Goal: Task Accomplishment & Management: Use online tool/utility

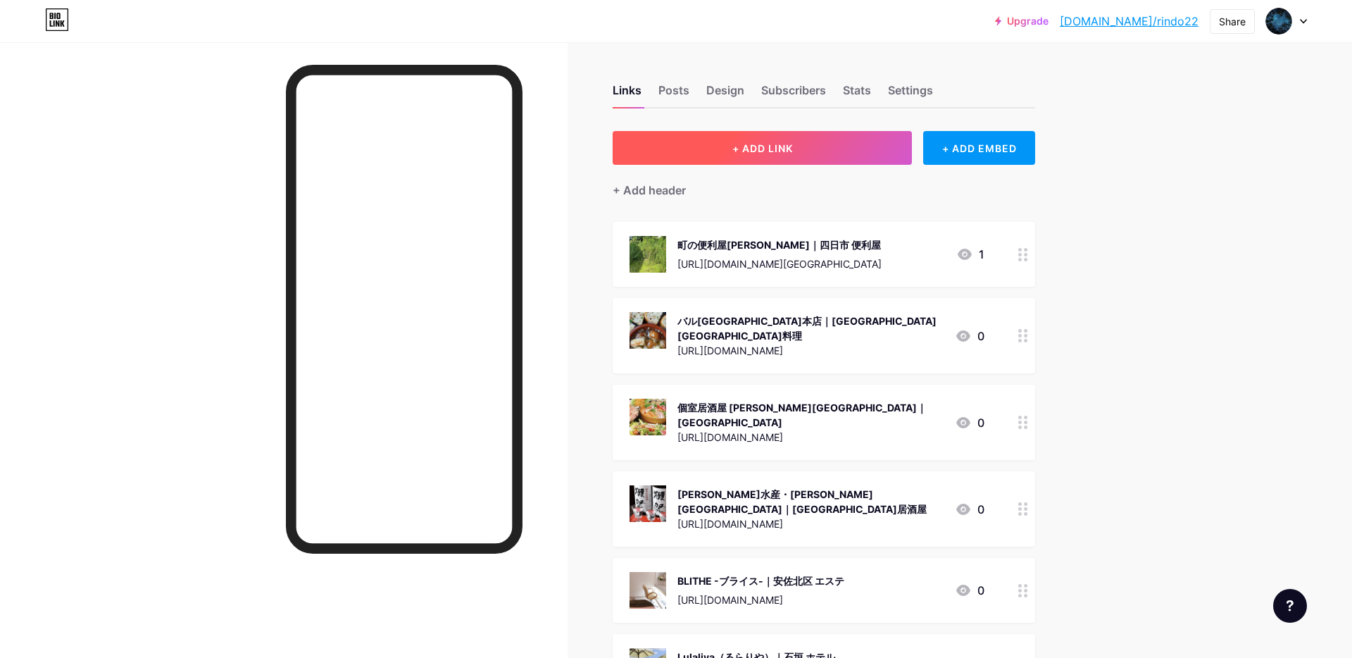
click at [772, 142] on span "+ ADD LINK" at bounding box center [762, 148] width 61 height 12
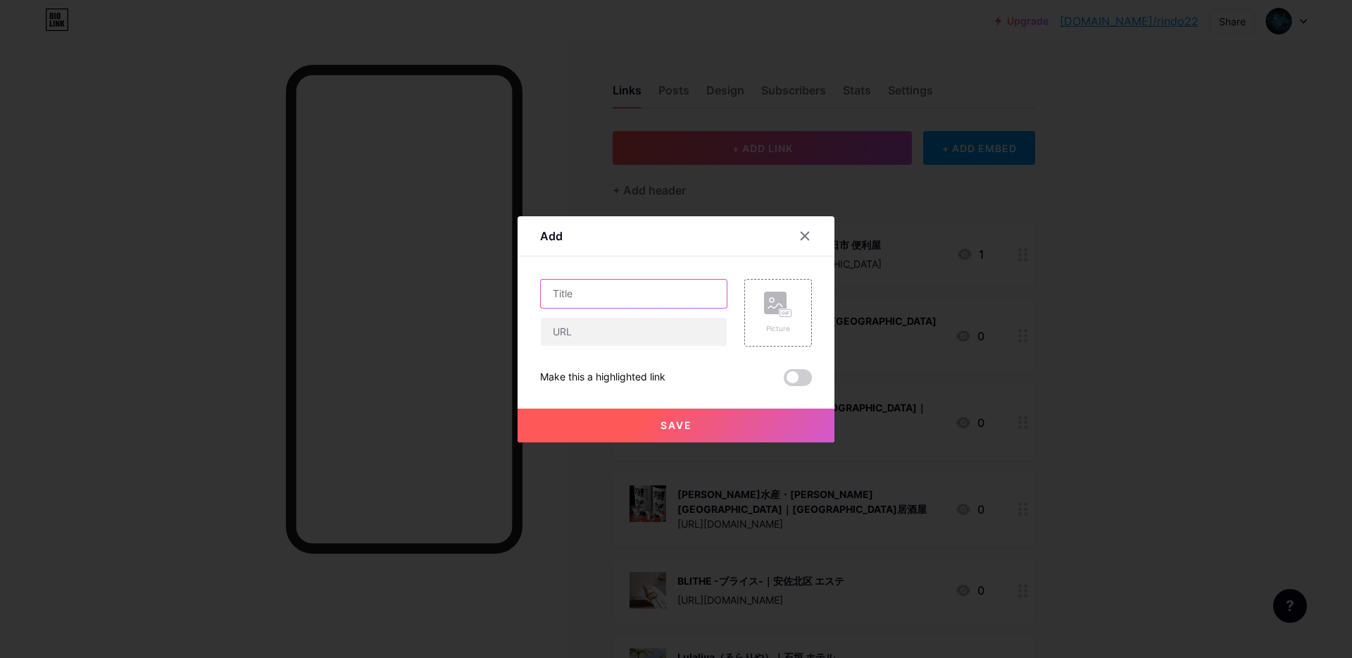
click at [617, 299] on input "text" at bounding box center [634, 293] width 186 height 28
paste input "閑閑舎（かんかんしゃ）｜山武市 貸別荘"
type input "閑閑舎（かんかんしゃ）｜山武市 貸別荘"
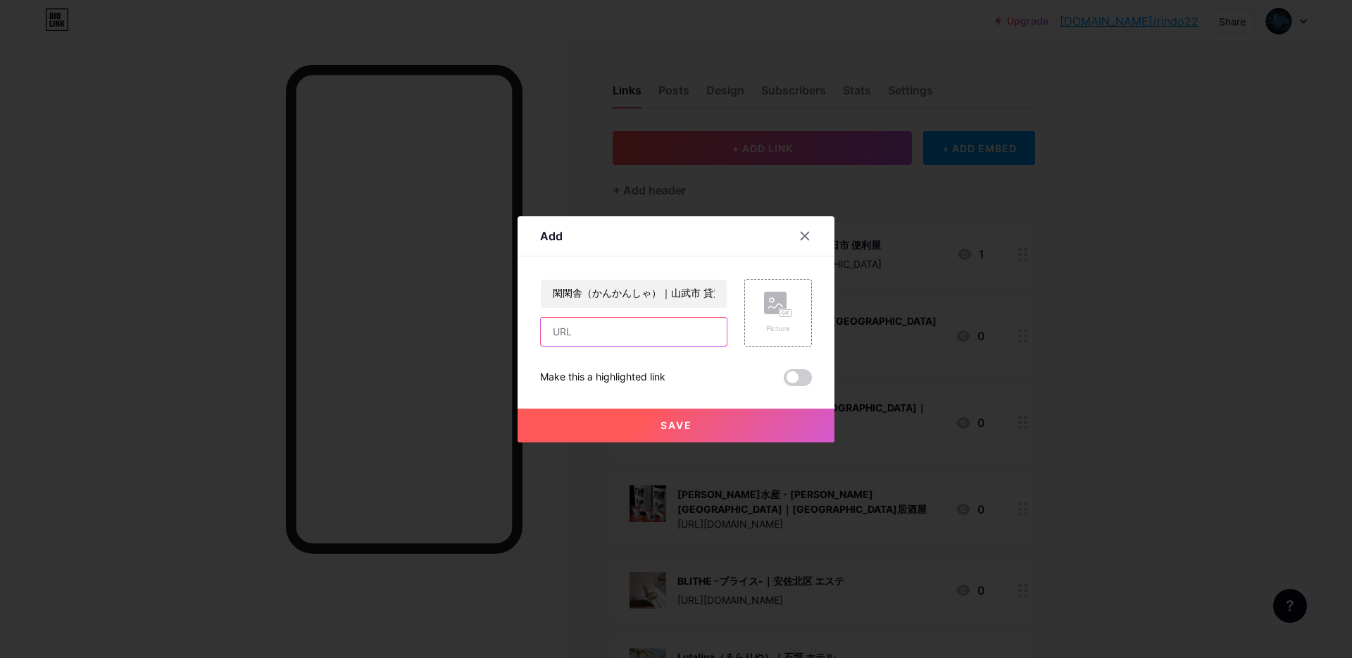
click at [655, 340] on input "text" at bounding box center [634, 331] width 186 height 28
paste input "[URL][DOMAIN_NAME]"
type input "[URL][DOMAIN_NAME]"
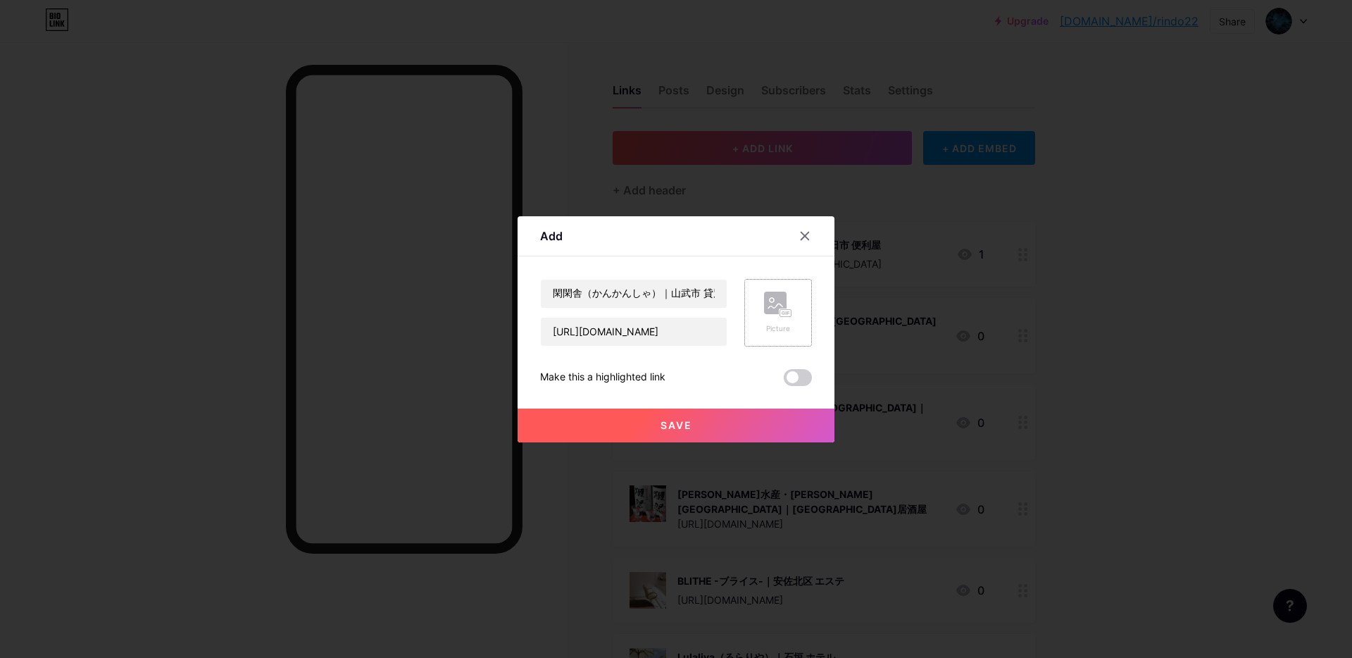
click at [772, 302] on rect at bounding box center [775, 302] width 23 height 23
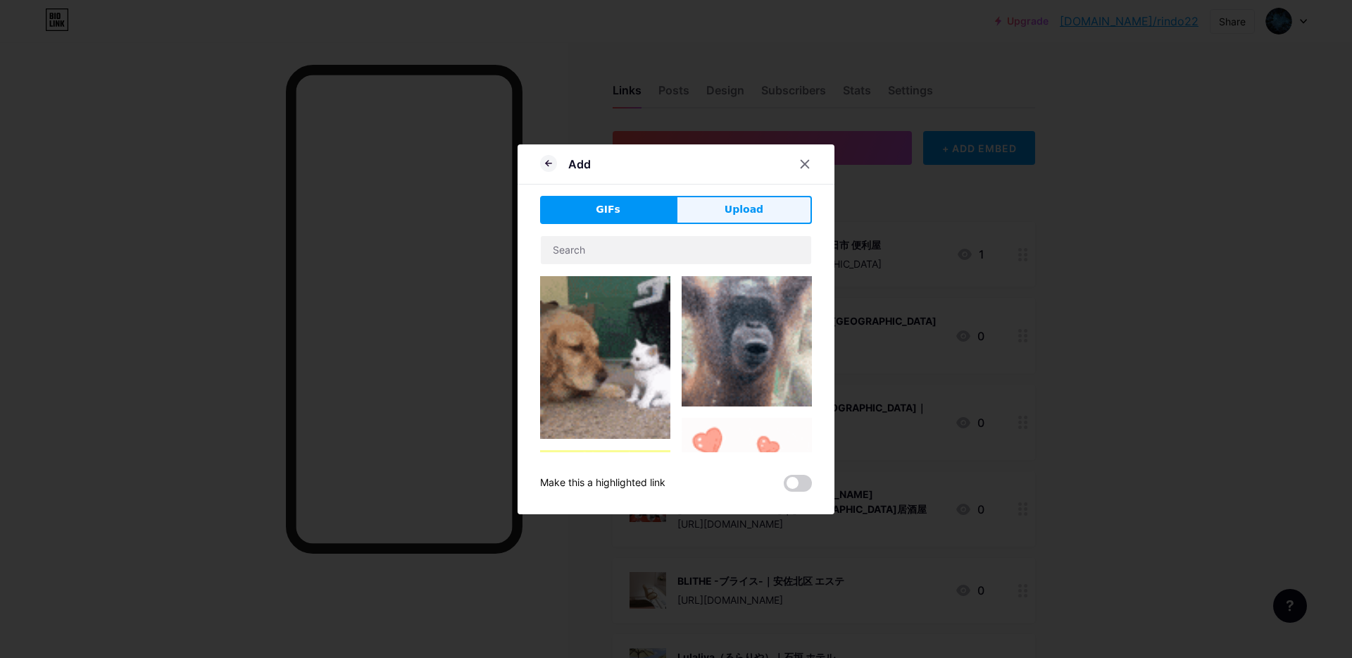
click at [767, 222] on button "Upload" at bounding box center [744, 210] width 136 height 28
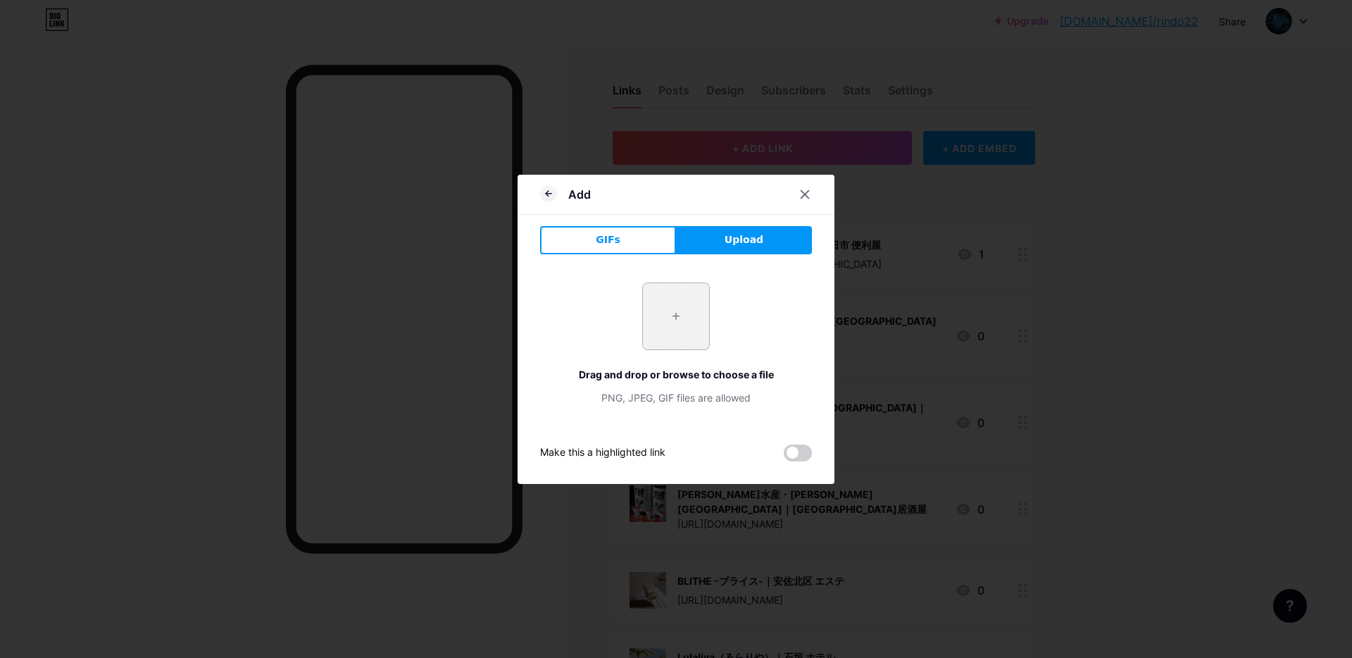
click at [670, 325] on input "file" at bounding box center [676, 316] width 66 height 66
type input "C:\fakepath\スクリーンショット 2025-09-18 17.07.39.jpg"
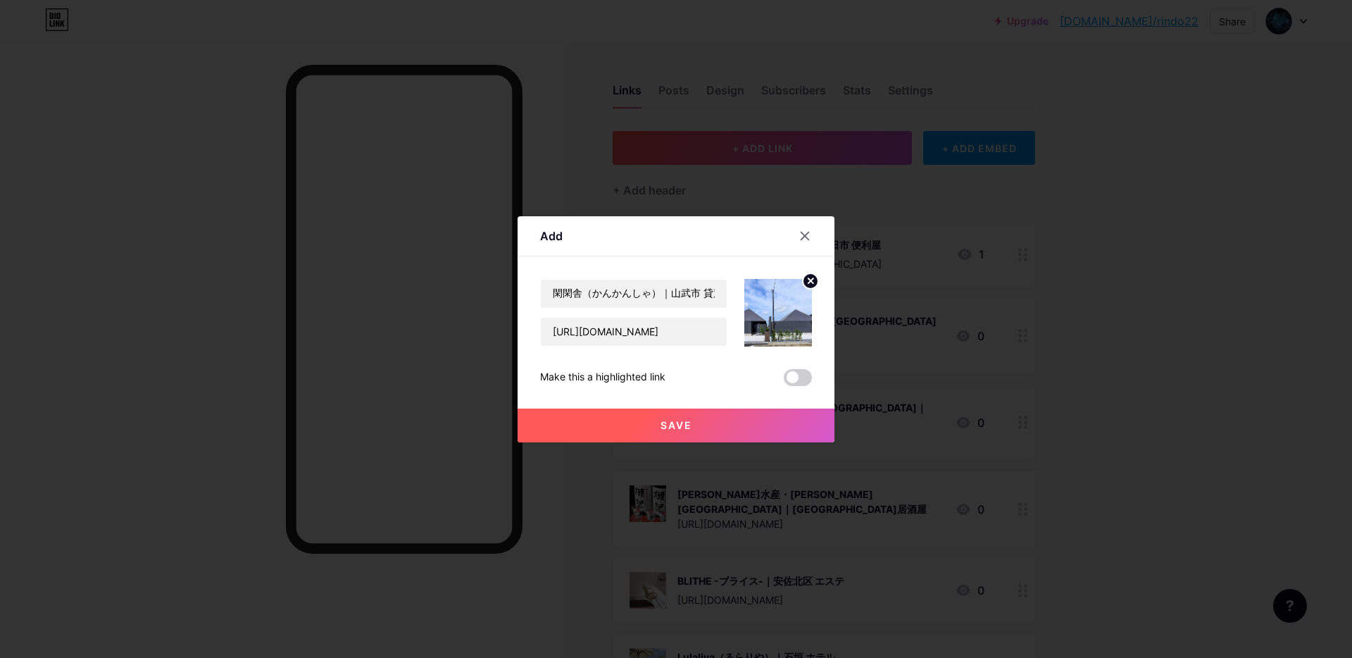
click at [695, 424] on button "Save" at bounding box center [675, 425] width 317 height 34
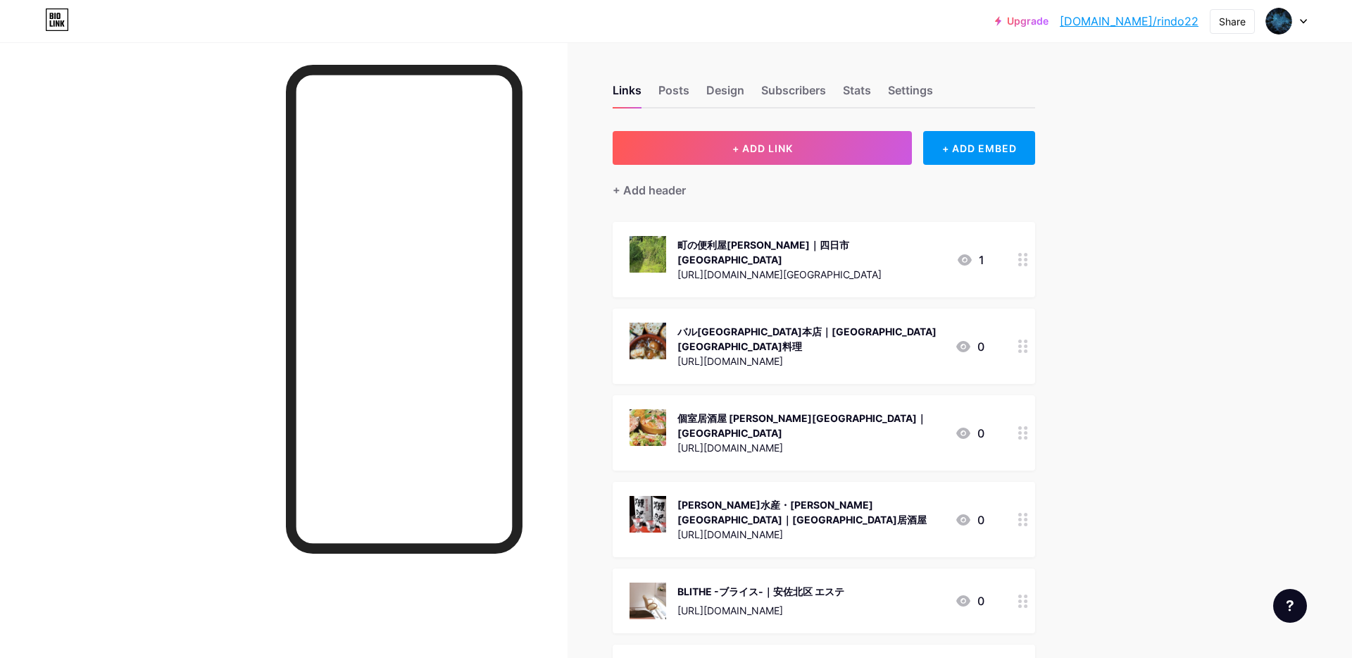
click at [1262, 16] on div "Upgrade bio.link/rindo2... bio.link/rindo22 Share Switch accounts kaerumaimai86…" at bounding box center [1151, 20] width 312 height 25
click at [1229, 19] on div "Share" at bounding box center [1232, 21] width 27 height 15
click at [1131, 67] on div "Copy link" at bounding box center [1115, 72] width 52 height 17
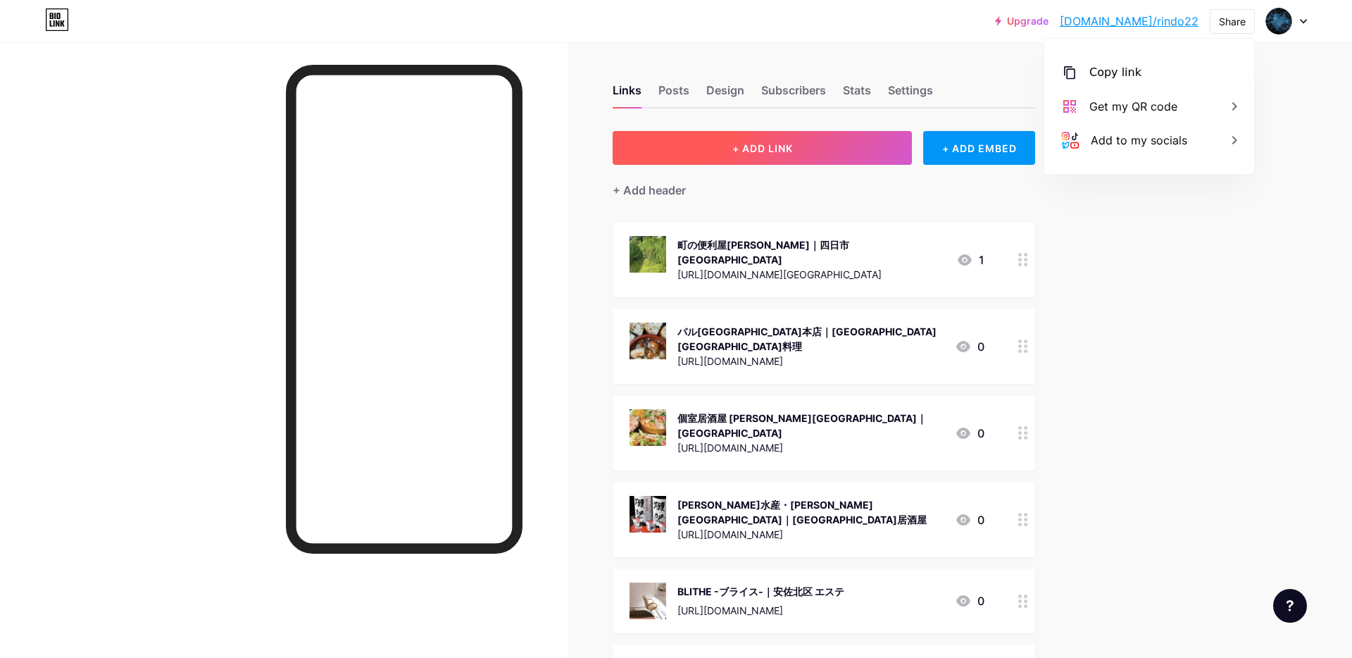
click at [770, 144] on span "+ ADD LINK" at bounding box center [762, 148] width 61 height 12
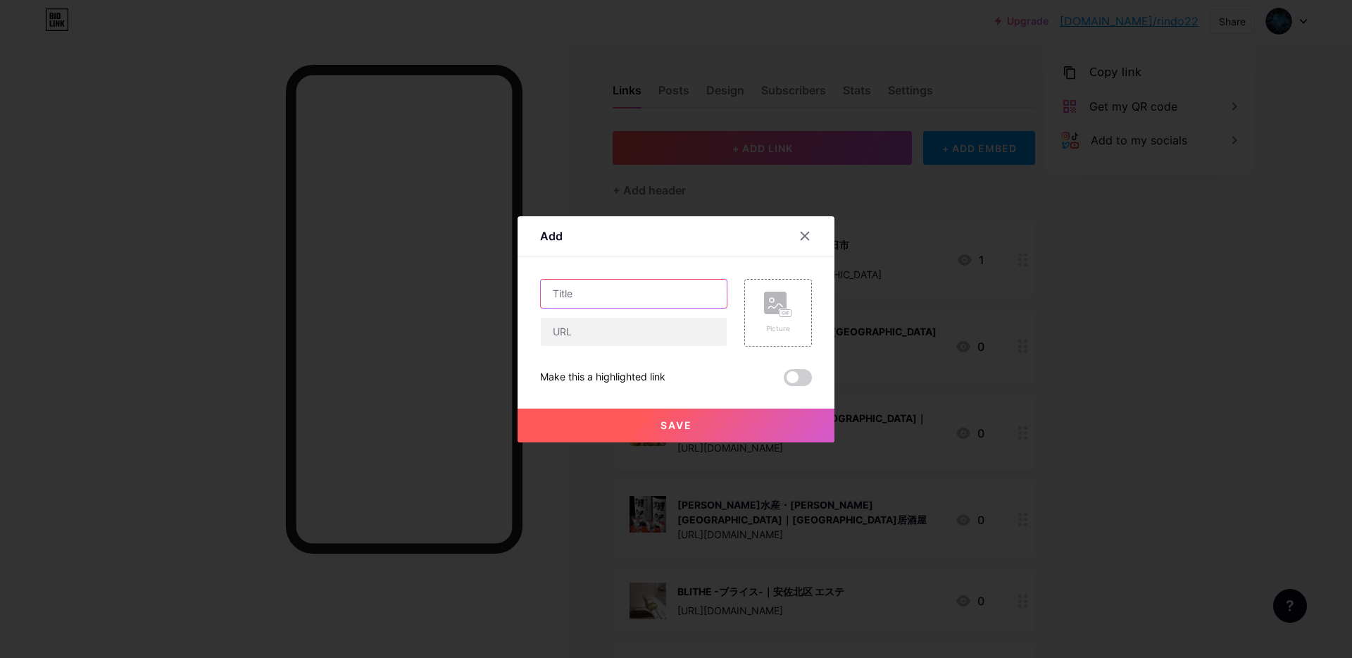
click at [653, 291] on input "text" at bounding box center [634, 293] width 186 height 28
paste input "たかの建築｜[PERSON_NAME][GEOGRAPHIC_DATA] 工務店"
type input "たかの建築｜[PERSON_NAME][GEOGRAPHIC_DATA] 工務店"
click at [639, 331] on input "text" at bounding box center [634, 331] width 186 height 28
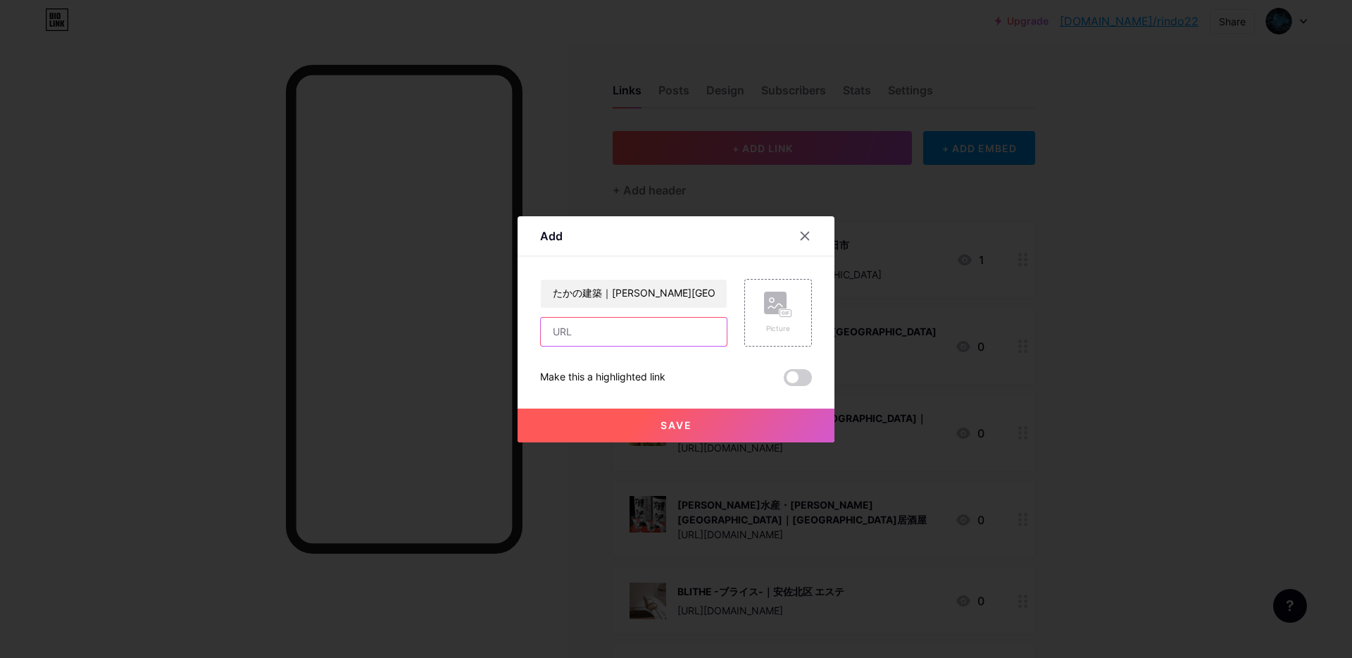
paste input "[URL][DOMAIN_NAME]"
type input "[URL][DOMAIN_NAME]"
click at [765, 320] on div "Picture" at bounding box center [778, 312] width 28 height 42
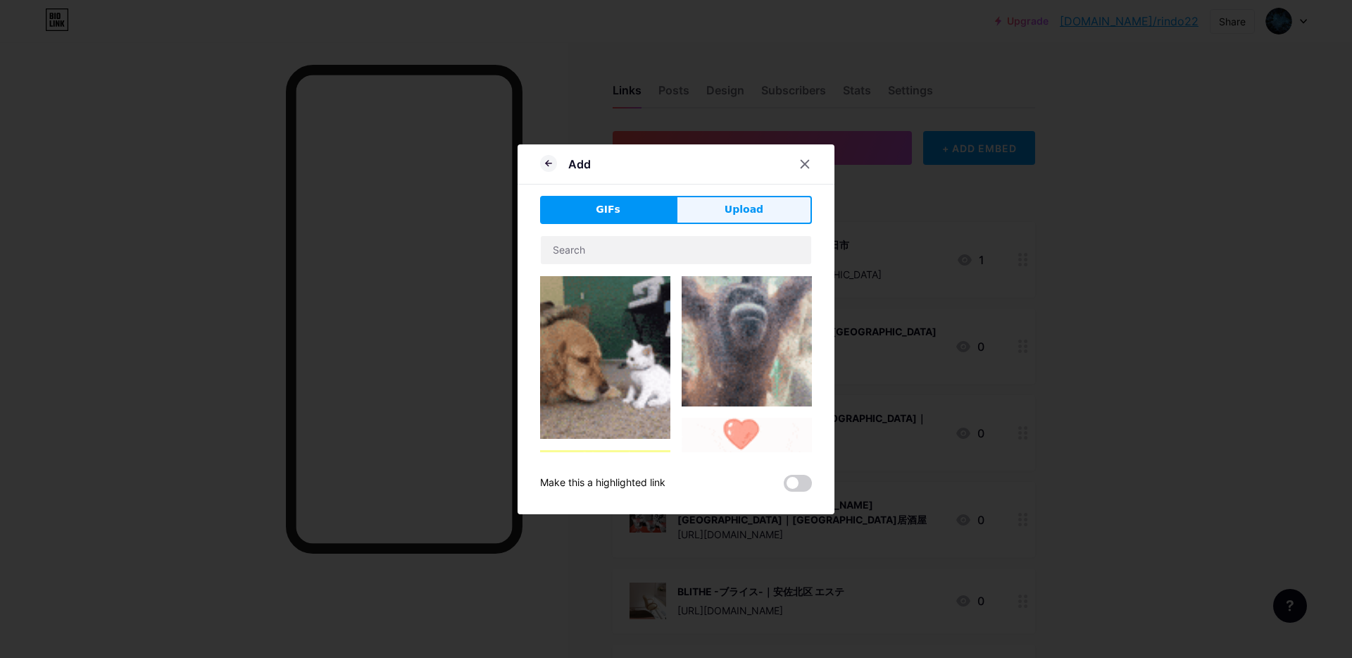
click at [735, 202] on span "Upload" at bounding box center [743, 209] width 39 height 15
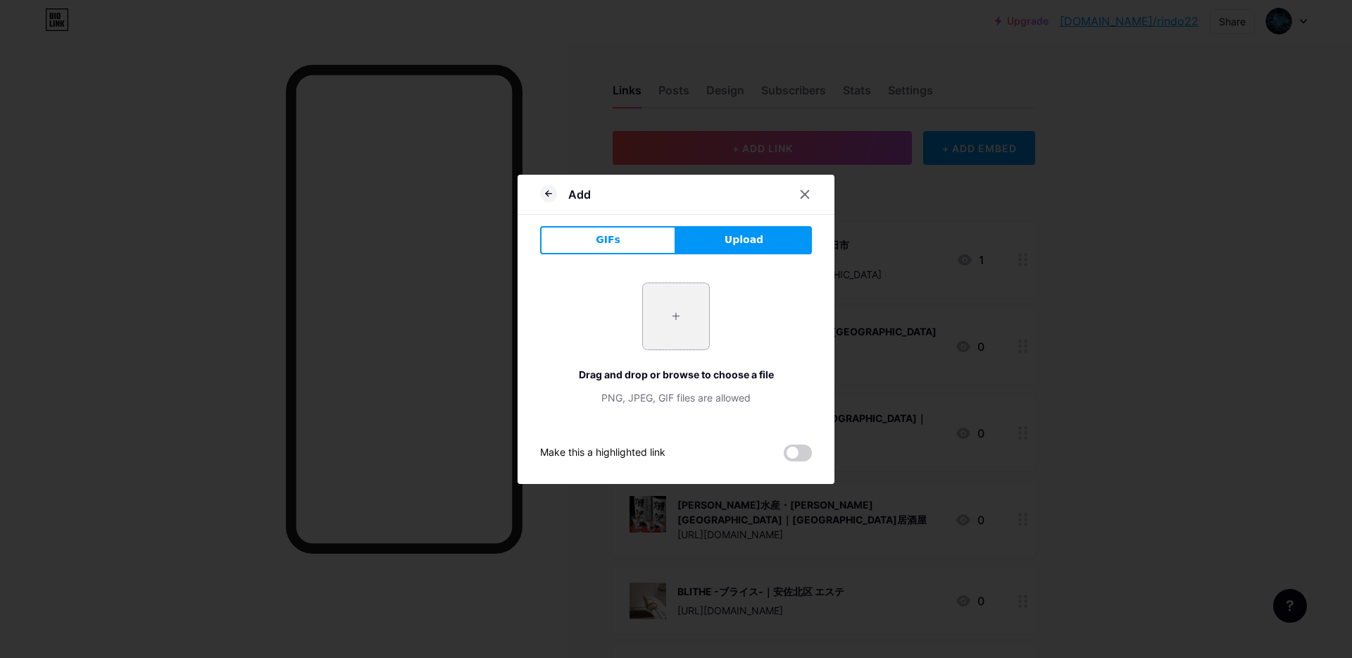
click at [677, 318] on input "file" at bounding box center [676, 316] width 66 height 66
type input "C:\fakepath\名称未設定のデザイン - 2025-09-18T171052.634.png"
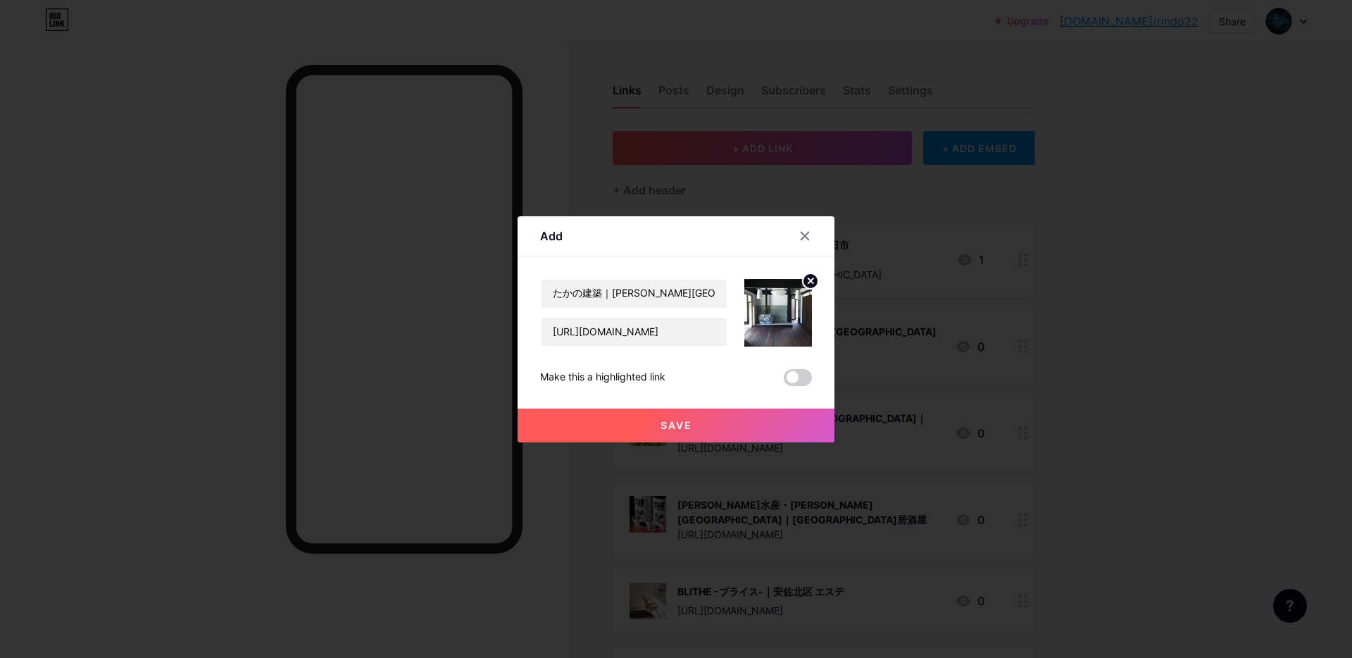
click at [677, 422] on span "Save" at bounding box center [676, 425] width 32 height 12
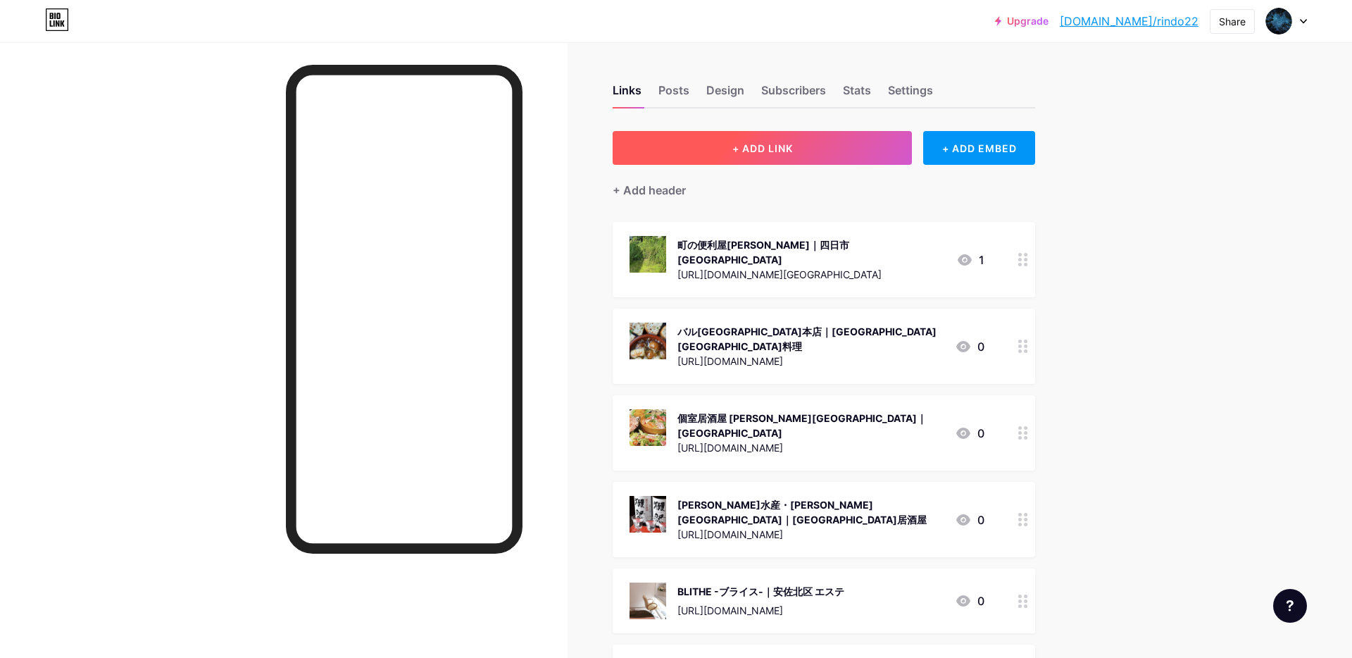
click at [772, 142] on span "+ ADD LINK" at bounding box center [762, 148] width 61 height 12
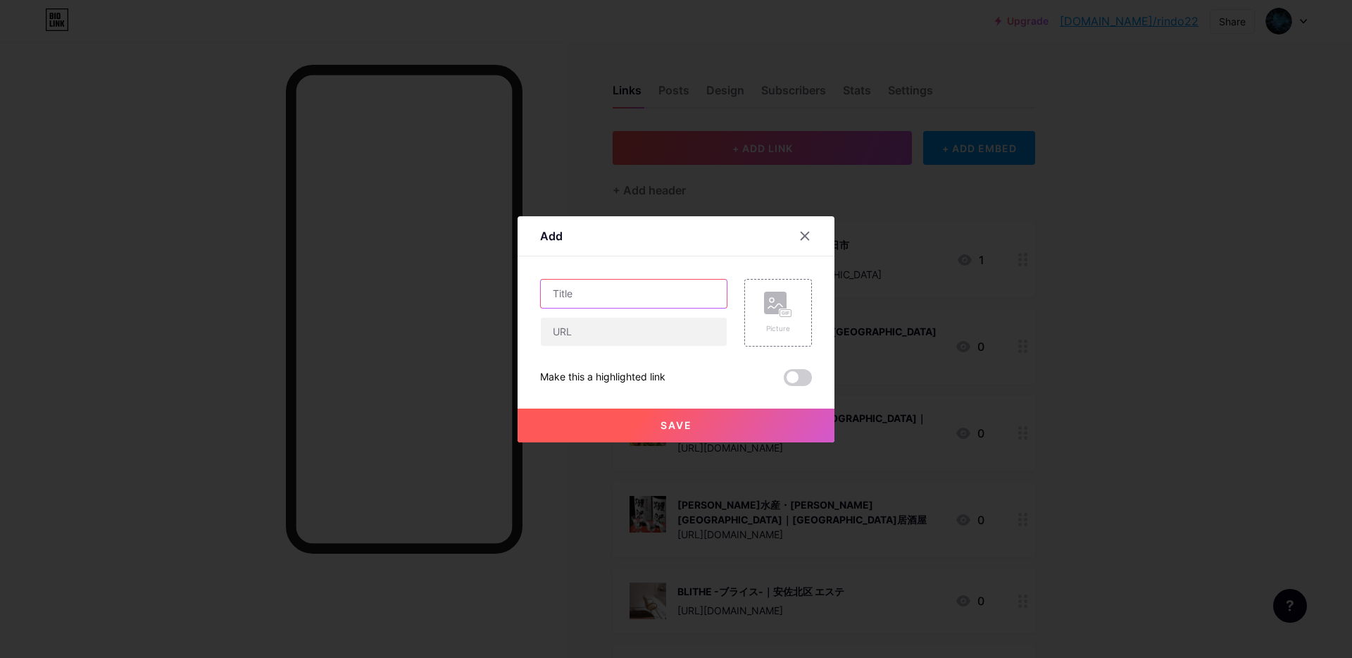
click at [598, 289] on input "text" at bounding box center [634, 293] width 186 height 28
paste input "スマホなおし太郎日野万願寺店｜日野市 スマホ修理"
type input "スマホなおし太郎日野万願寺店｜日野市 スマホ修理"
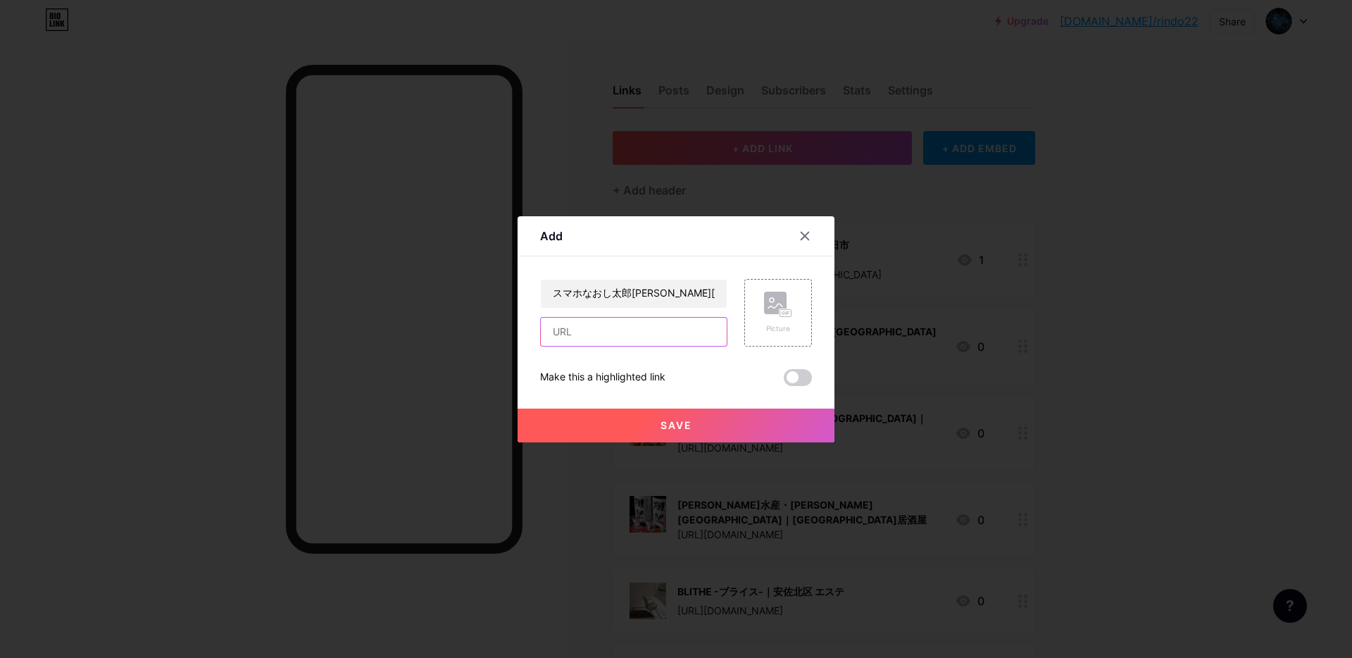
click at [643, 344] on input "text" at bounding box center [634, 331] width 186 height 28
paste input "https://maps.app.goo.gl/wmLHWcGaJNnKF3ga9"
type input "https://maps.app.goo.gl/wmLHWcGaJNnKF3ga9"
click at [765, 313] on icon at bounding box center [778, 304] width 28 height 26
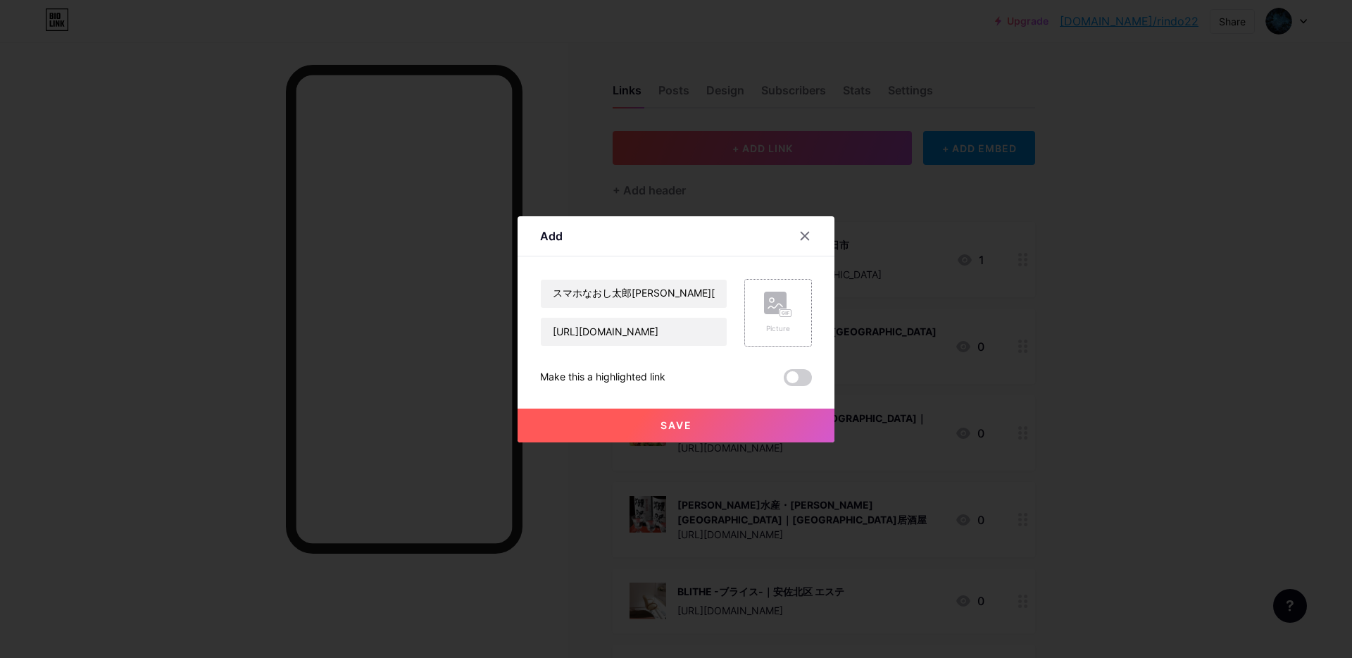
scroll to position [0, 0]
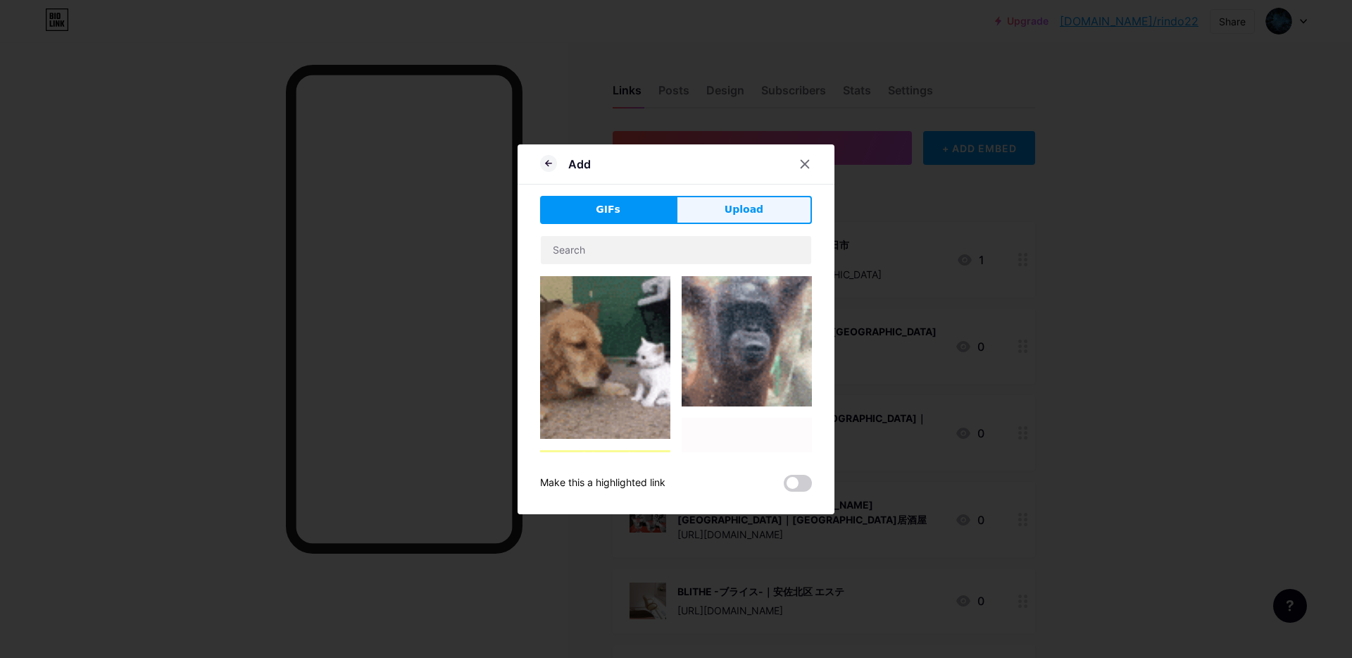
drag, startPoint x: 753, startPoint y: 189, endPoint x: 760, endPoint y: 212, distance: 23.6
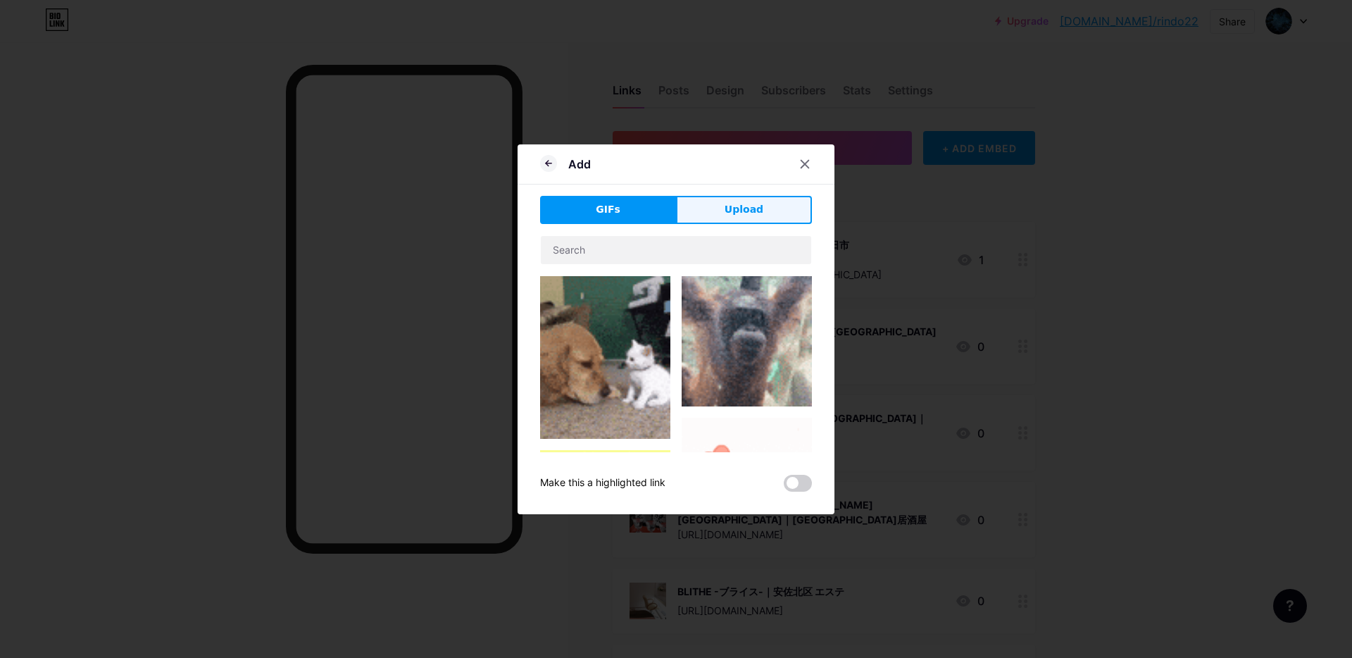
click at [755, 201] on div "Add GIFs Upload Content YouTube Play YouTube video without leaving your page. A…" at bounding box center [675, 329] width 317 height 370
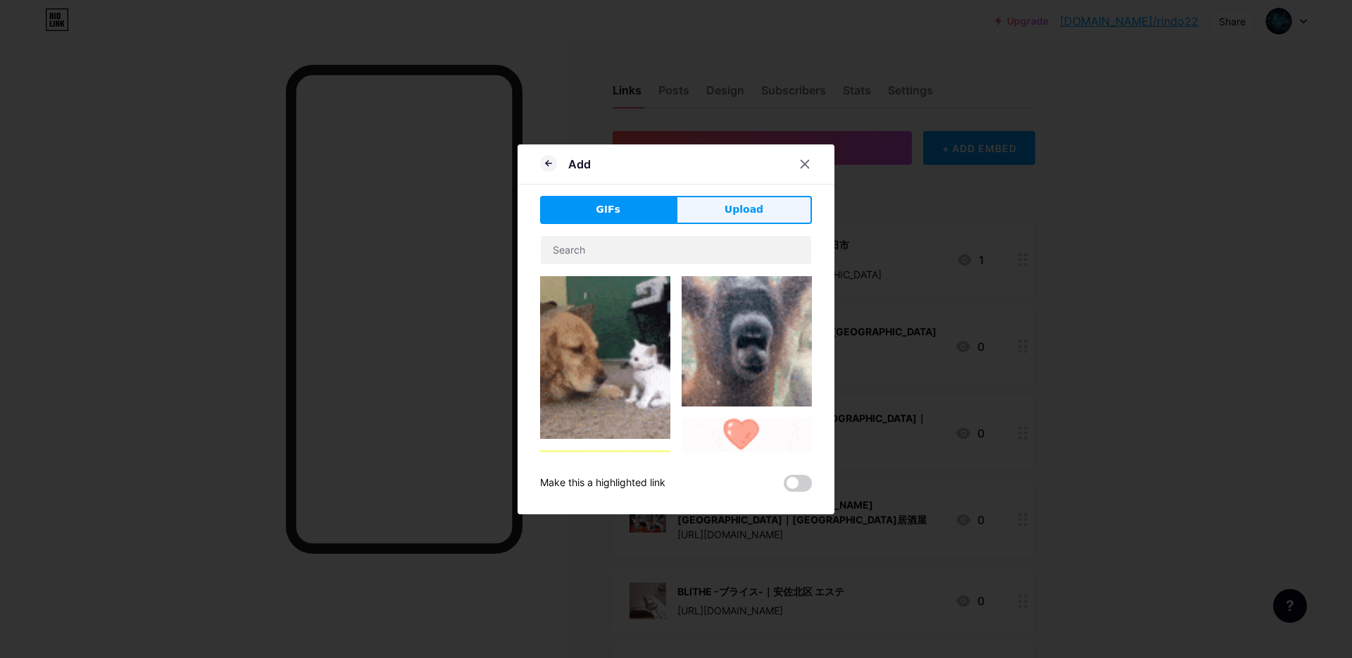
click at [760, 212] on span "Upload" at bounding box center [743, 209] width 39 height 15
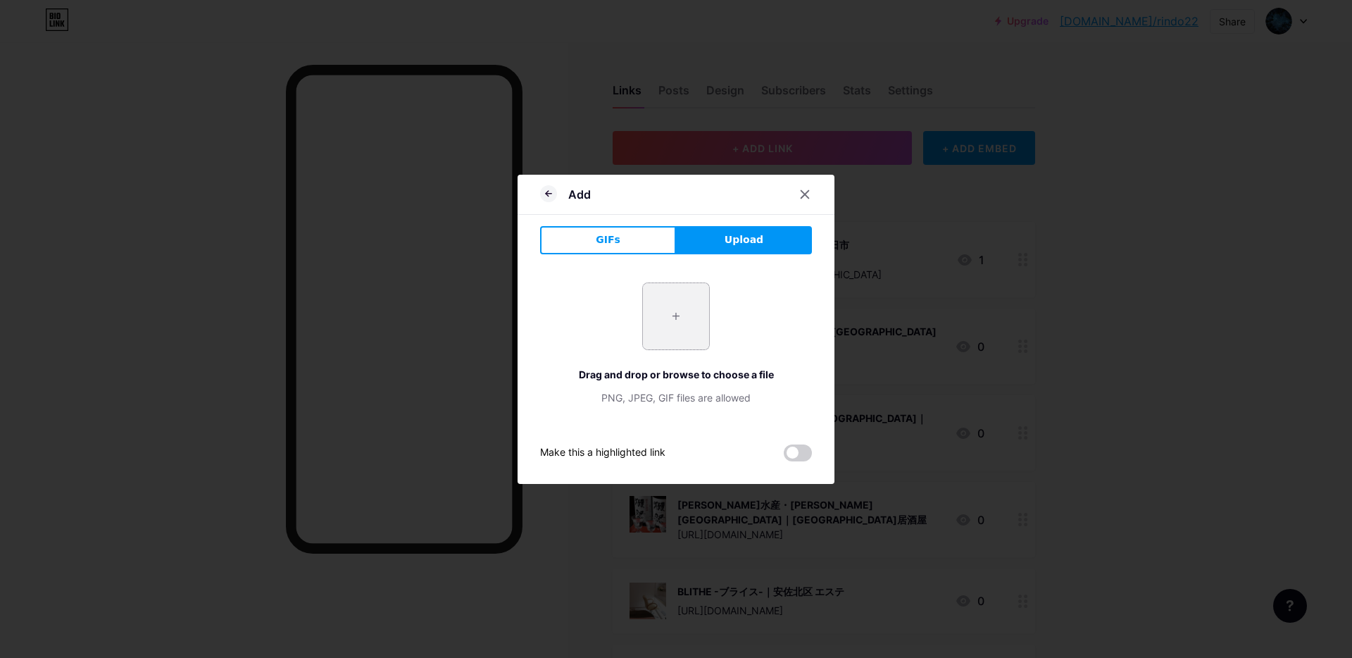
click at [698, 325] on input "file" at bounding box center [676, 316] width 66 height 66
type input "C:\fakepath\スクリーンショット 2025-09-18 17.13.40.jpg"
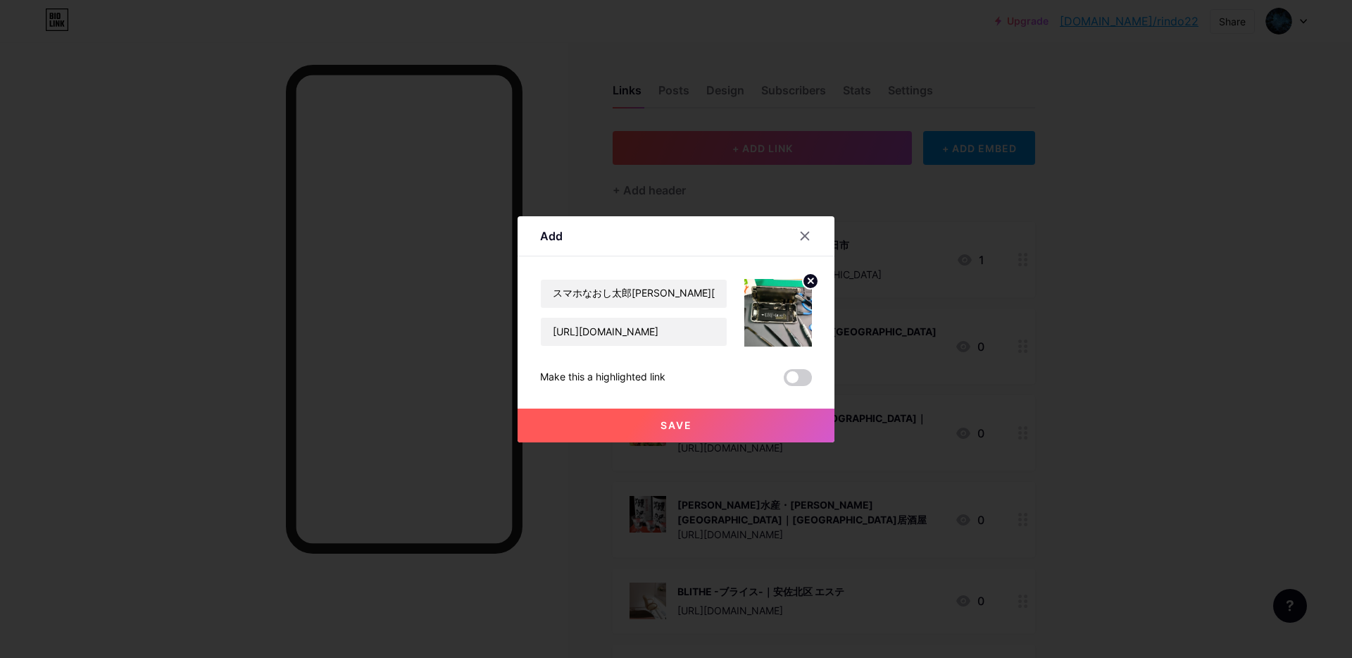
click at [666, 421] on span "Save" at bounding box center [676, 425] width 32 height 12
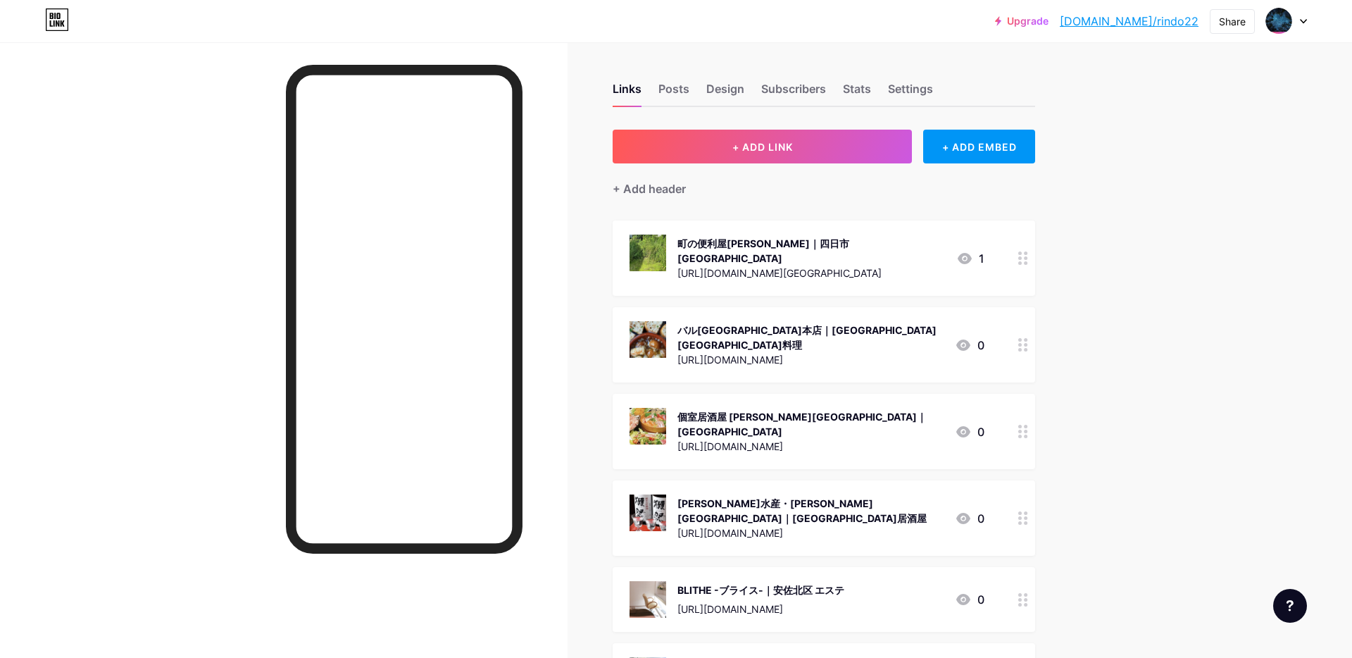
scroll to position [1, 0]
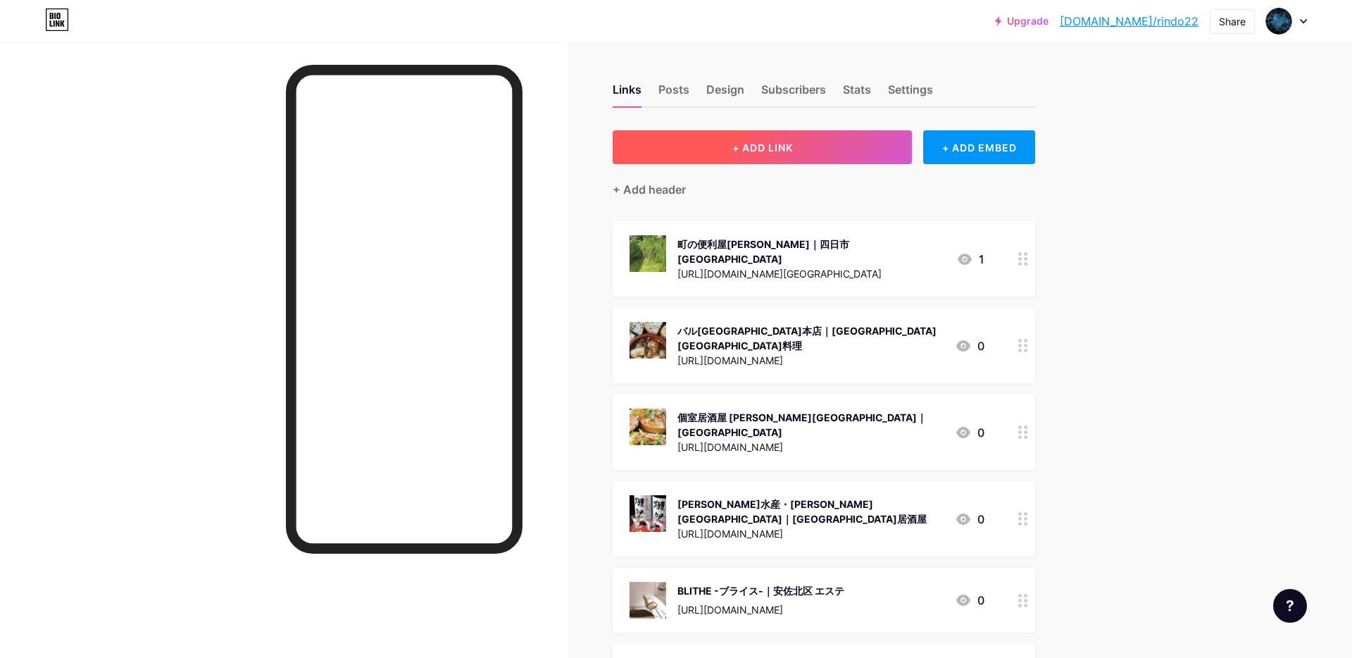
click at [779, 135] on button "+ ADD LINK" at bounding box center [761, 147] width 299 height 34
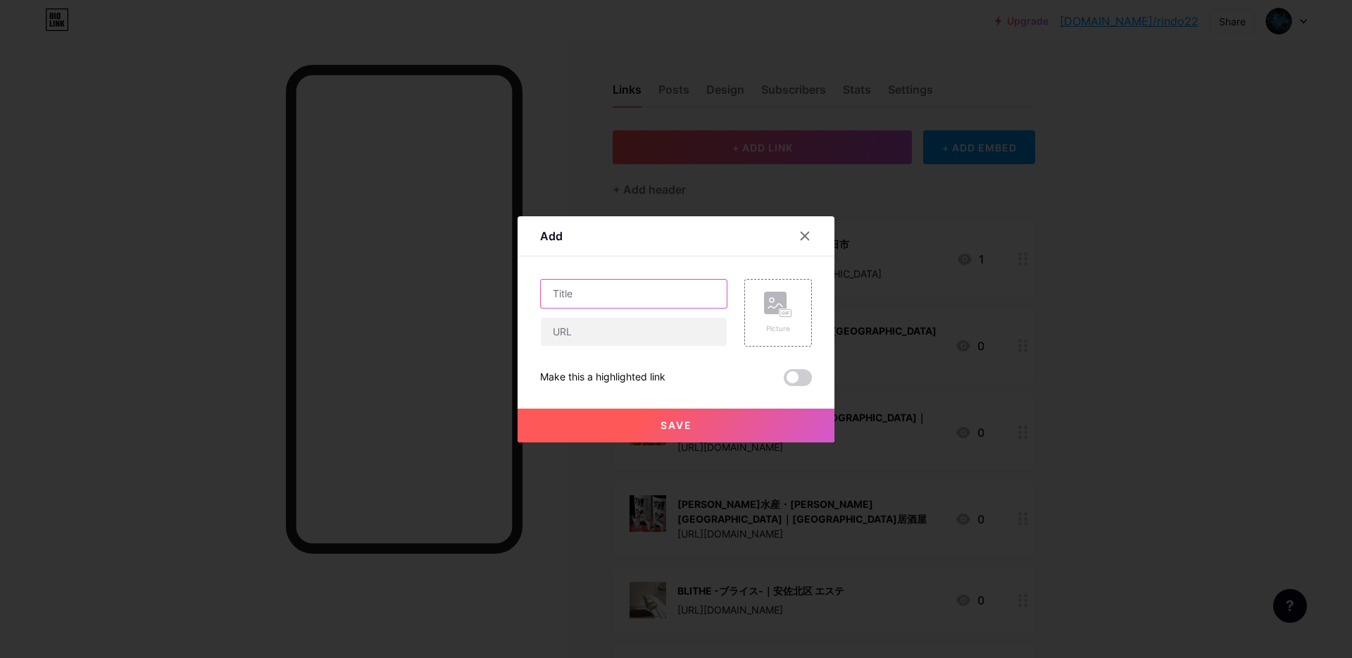
click at [586, 295] on input "text" at bounding box center [634, 293] width 186 height 28
paste input "有限会社ビッグ開発｜[GEOGRAPHIC_DATA] 不動産仲介業"
type input "有限会社ビッグ開発｜[GEOGRAPHIC_DATA] 不動産仲介業"
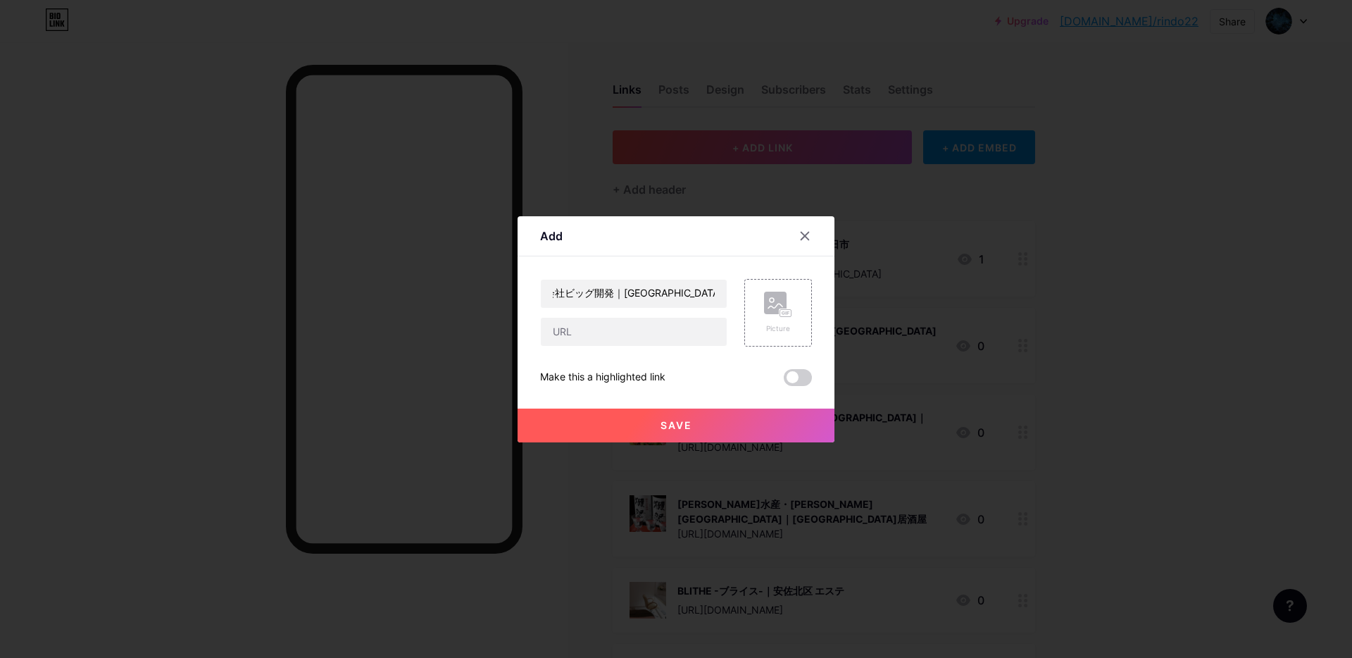
scroll to position [0, 0]
click at [653, 332] on input "text" at bounding box center [634, 331] width 186 height 28
paste input "[URL][DOMAIN_NAME]"
type input "[URL][DOMAIN_NAME]"
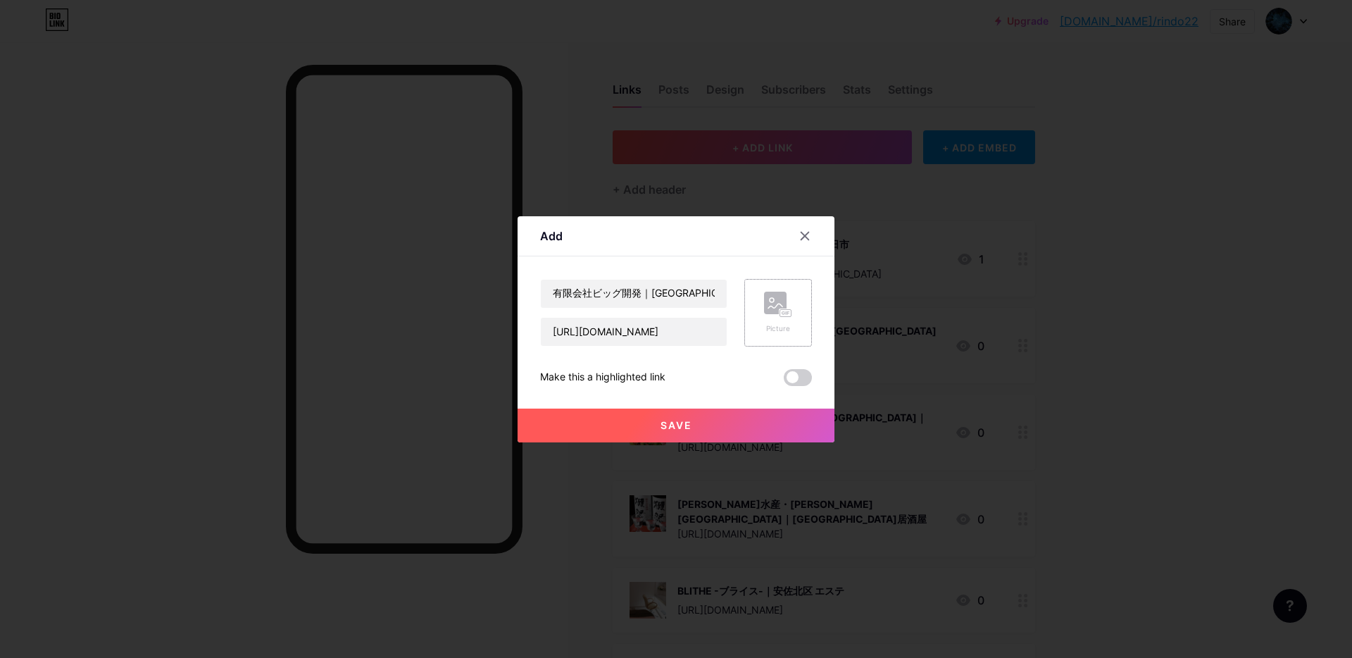
scroll to position [0, 0]
click at [768, 316] on icon at bounding box center [778, 304] width 28 height 26
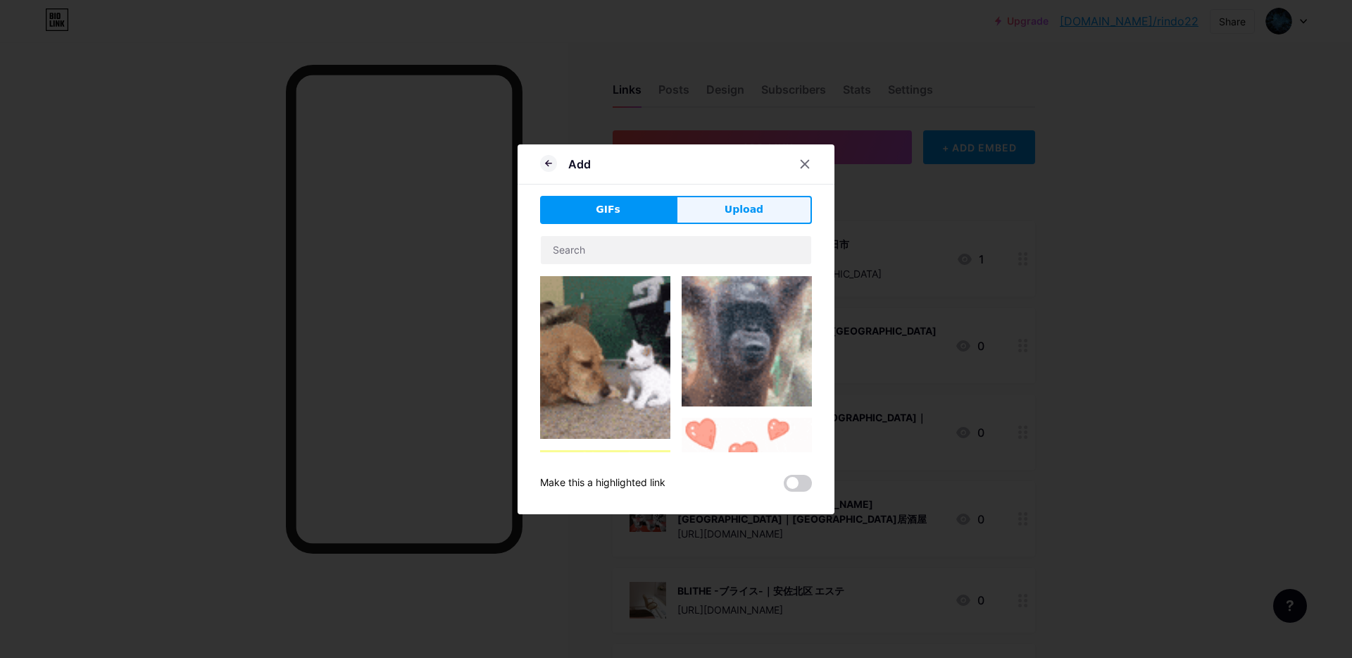
click at [760, 208] on span "Upload" at bounding box center [743, 209] width 39 height 15
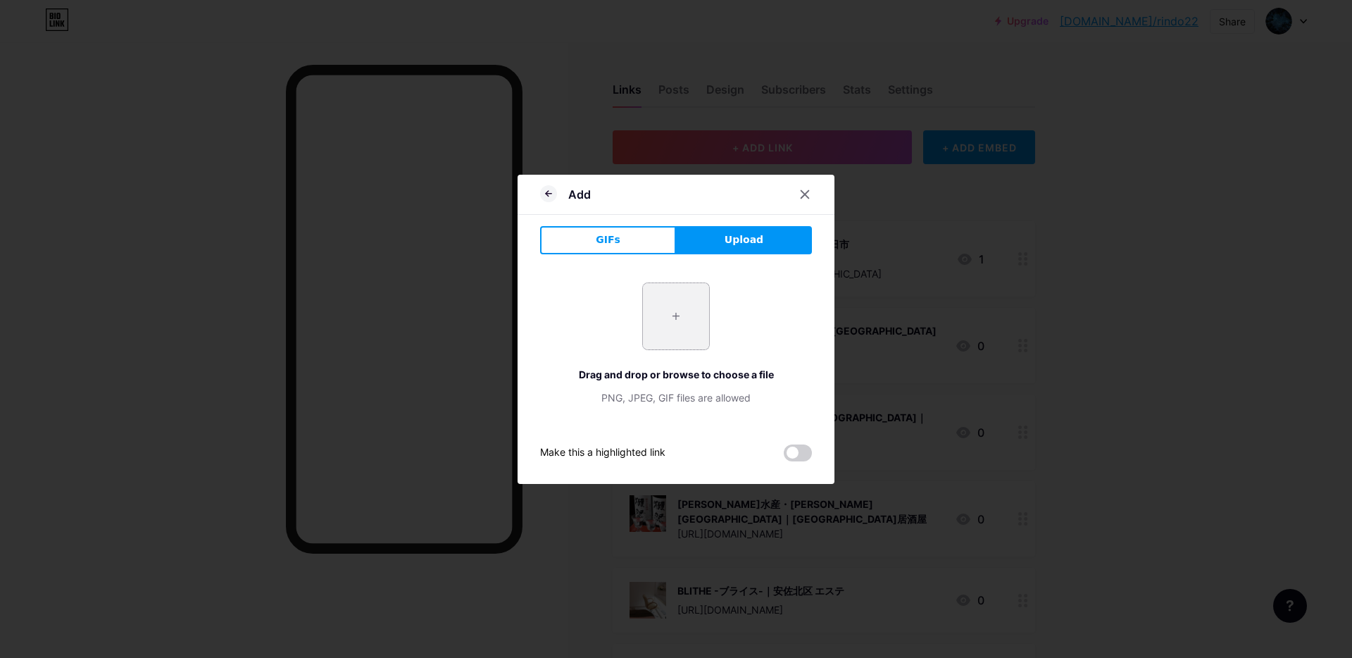
click at [677, 325] on input "file" at bounding box center [676, 316] width 66 height 66
type input "C:\fakepath\スクリーンショット 2025-09-18 17.16.00.jpg"
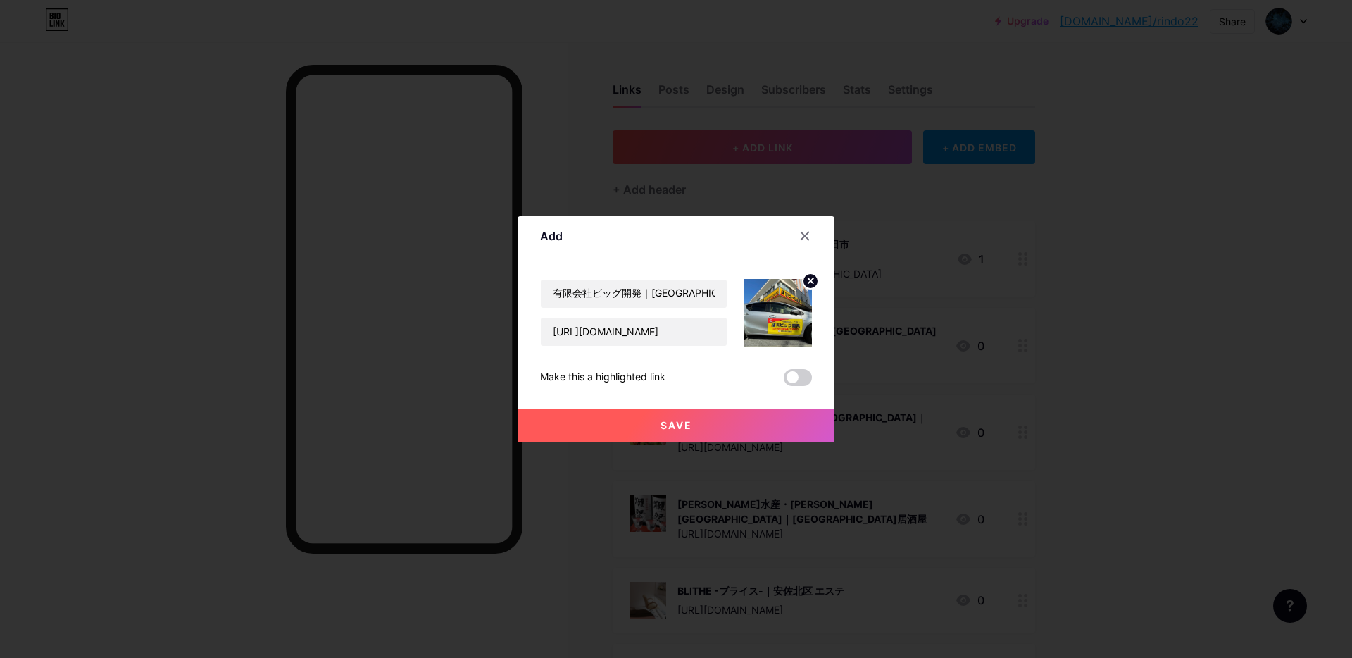
click at [707, 428] on button "Save" at bounding box center [675, 425] width 317 height 34
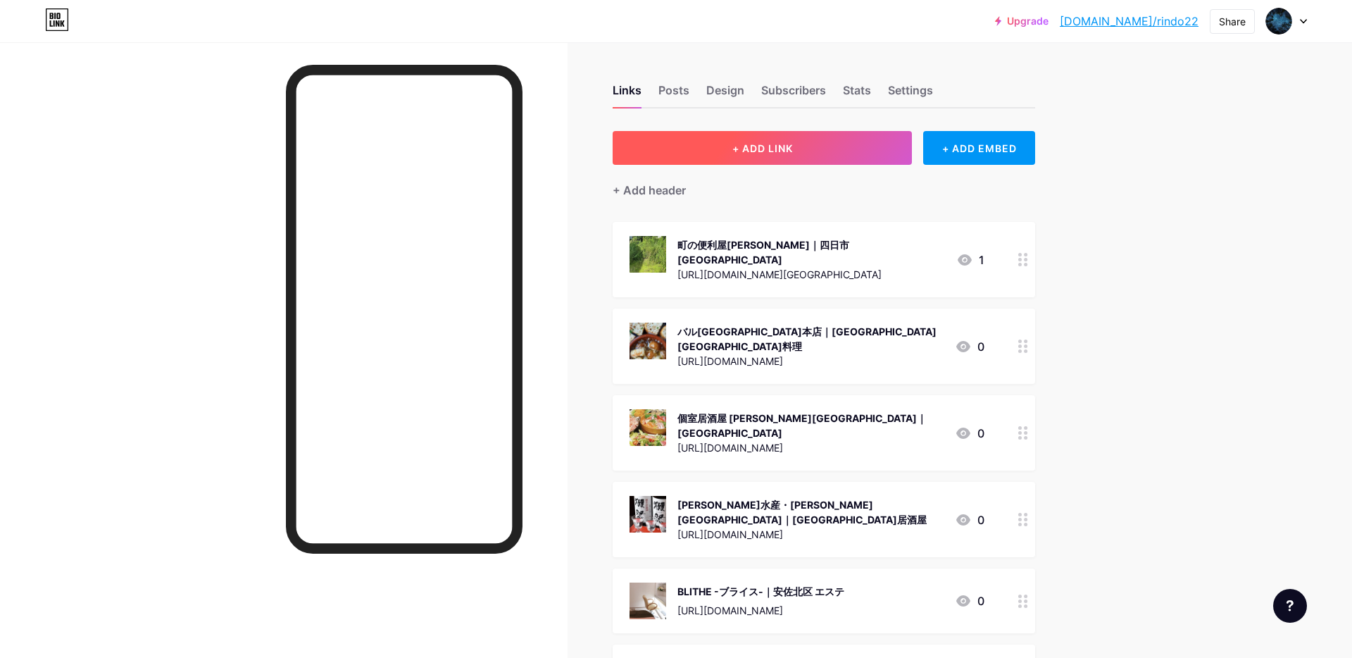
click at [779, 152] on span "+ ADD LINK" at bounding box center [762, 148] width 61 height 12
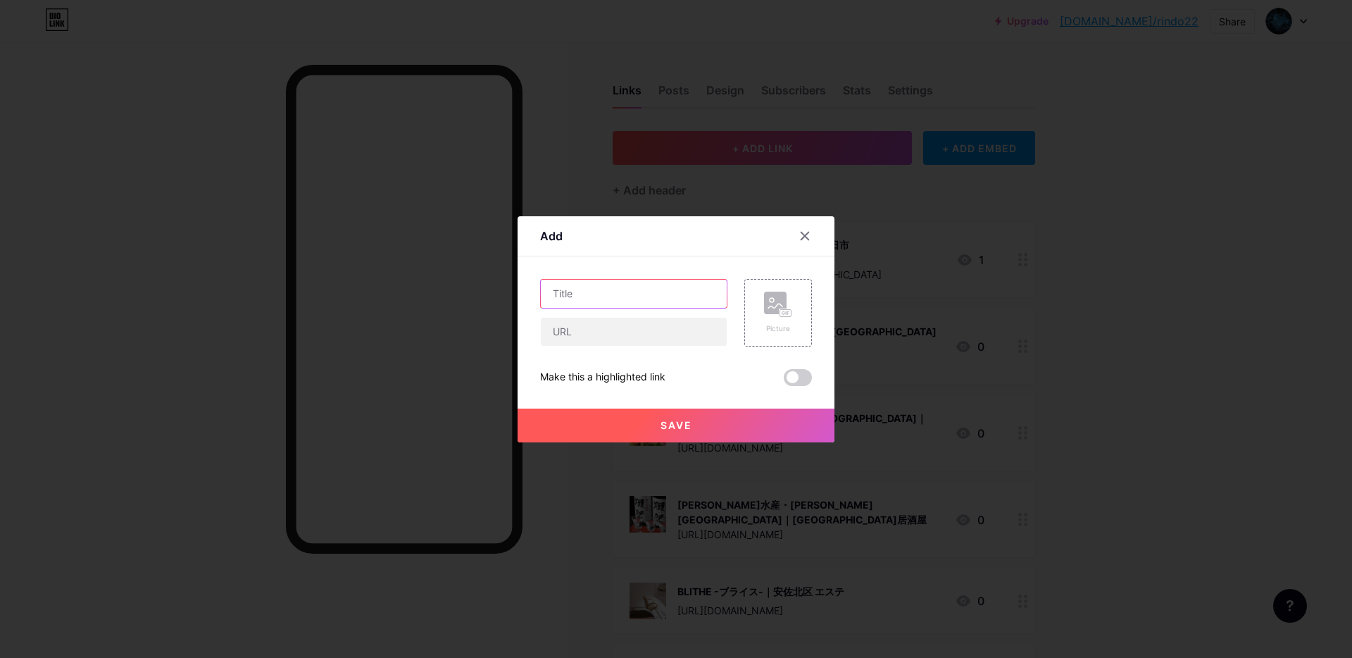
click at [589, 287] on input "text" at bounding box center [634, 293] width 186 height 28
paste input "ペンション ウルル｜北安曇 ペンション"
type input "ペンション ウルル｜北安曇 ペンション"
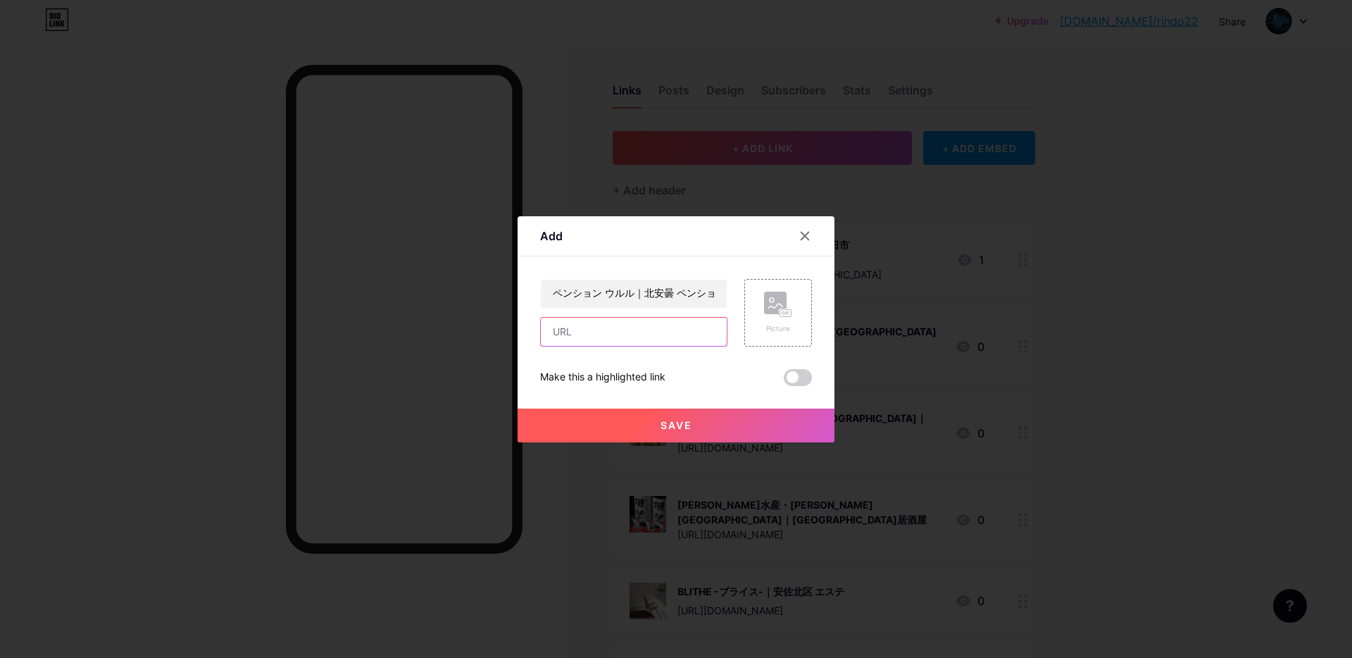
click at [625, 343] on input "text" at bounding box center [634, 331] width 186 height 28
paste input "[URL][DOMAIN_NAME]"
type input "[URL][DOMAIN_NAME]"
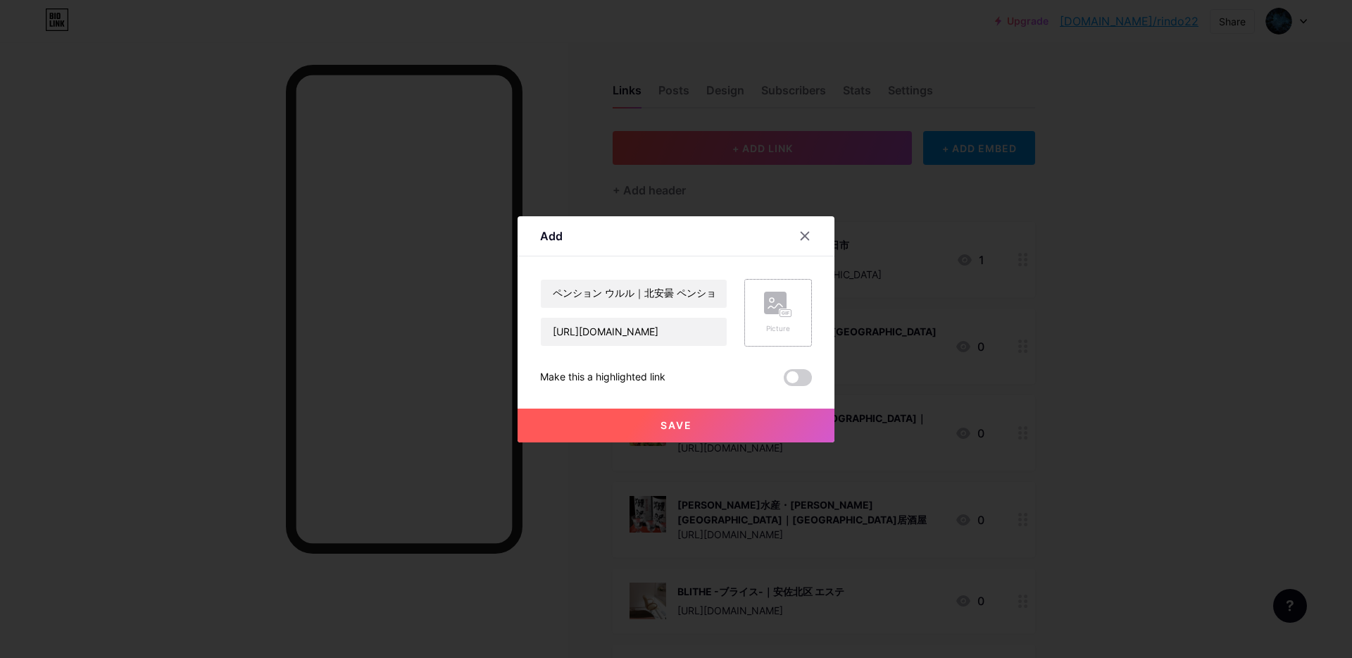
click at [765, 318] on div "Picture" at bounding box center [778, 312] width 28 height 42
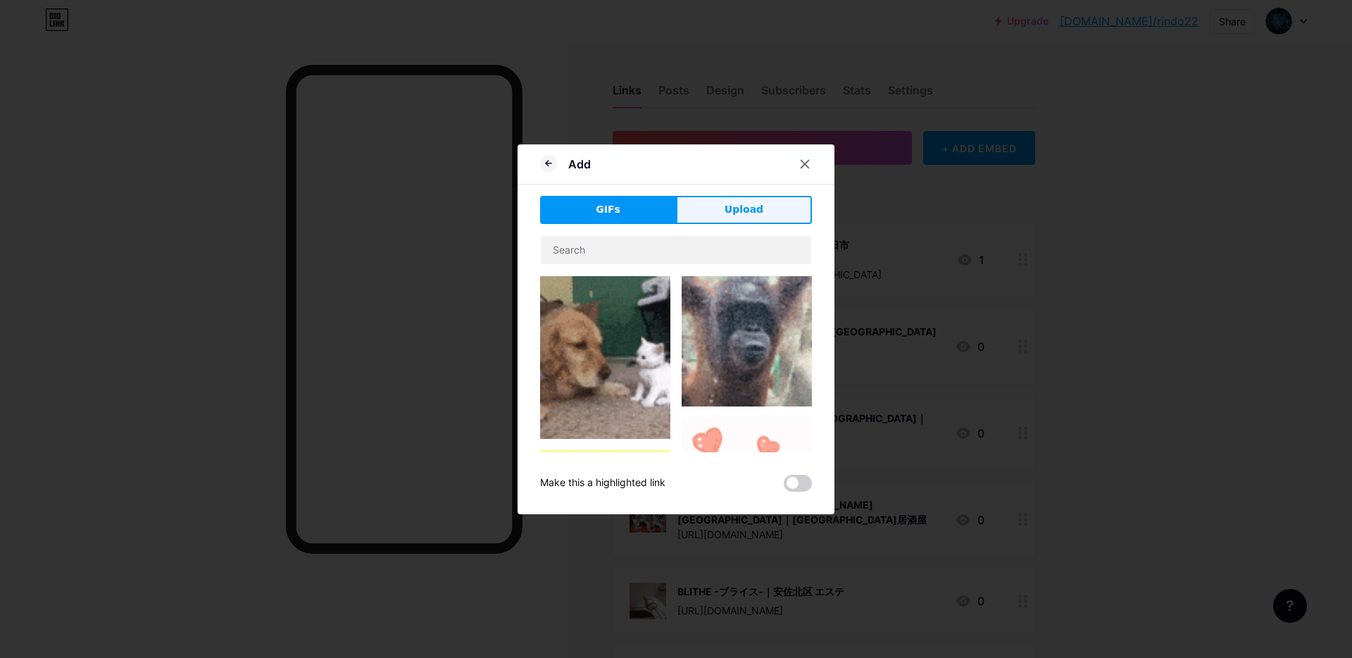
click at [747, 220] on button "Upload" at bounding box center [744, 210] width 136 height 28
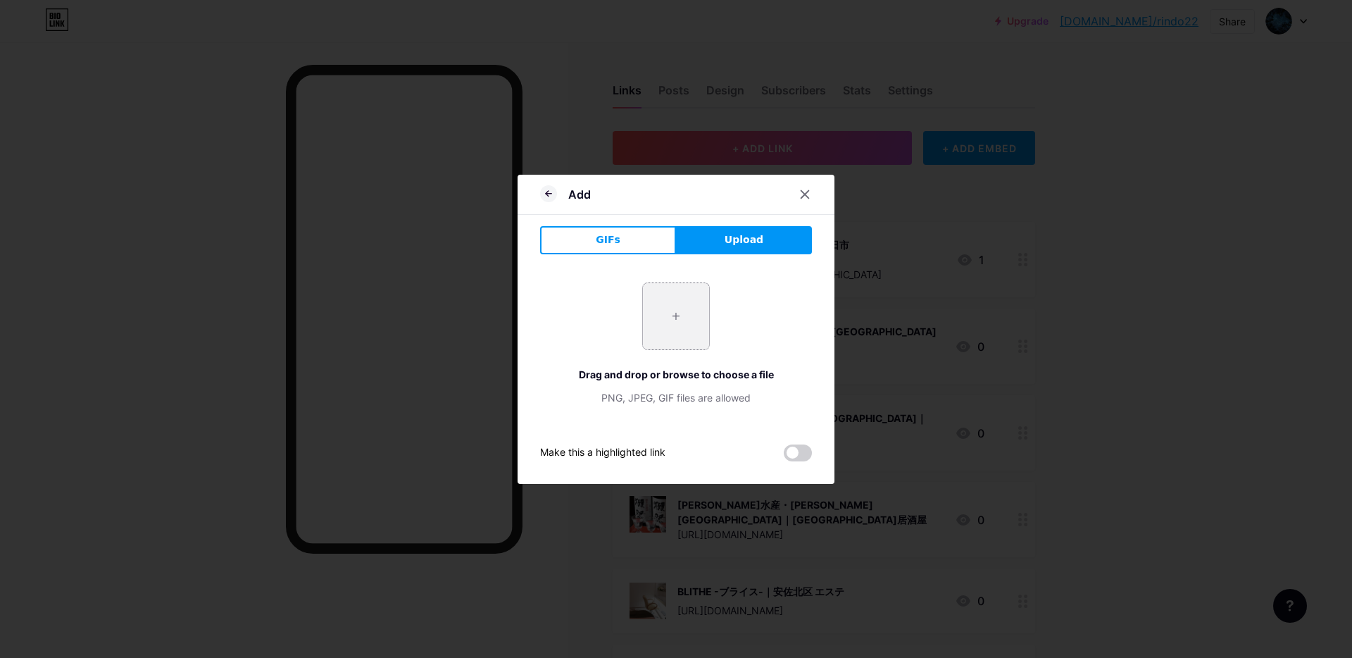
click at [680, 301] on input "file" at bounding box center [676, 316] width 66 height 66
type input "C:\fakepath\スクリーンショット [DATE] 17.20.12.jpg"
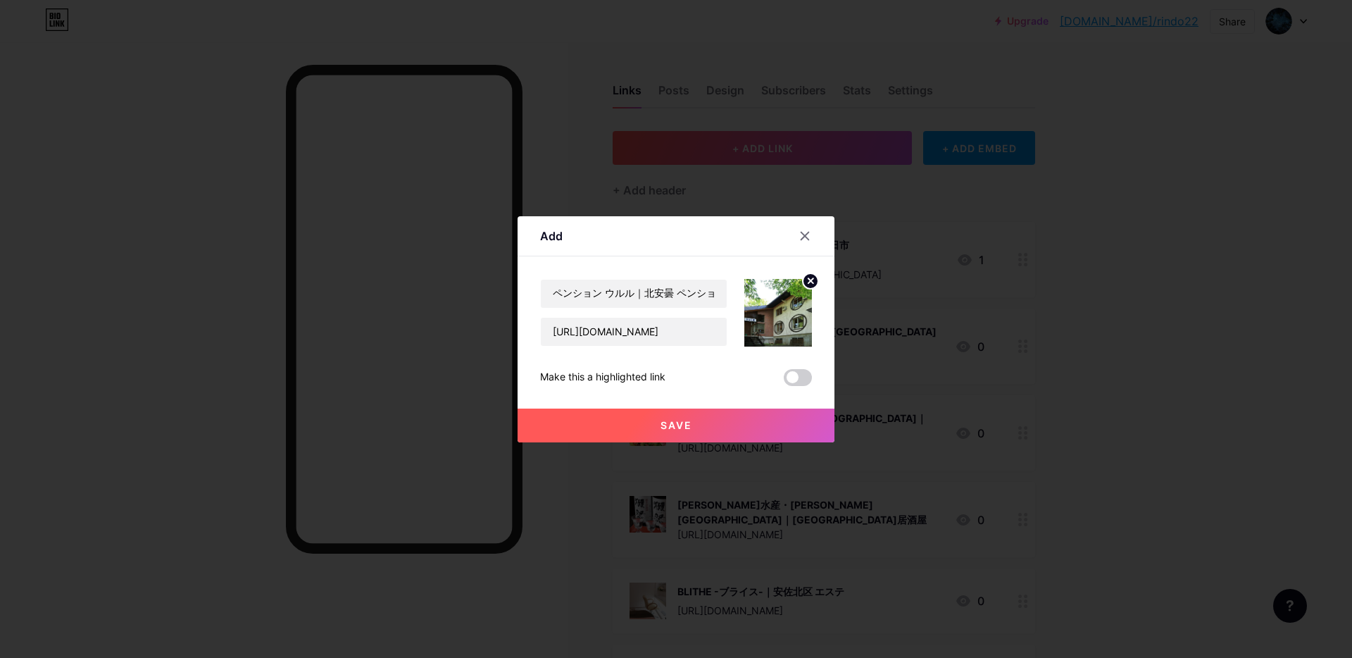
click at [678, 414] on button "Save" at bounding box center [675, 425] width 317 height 34
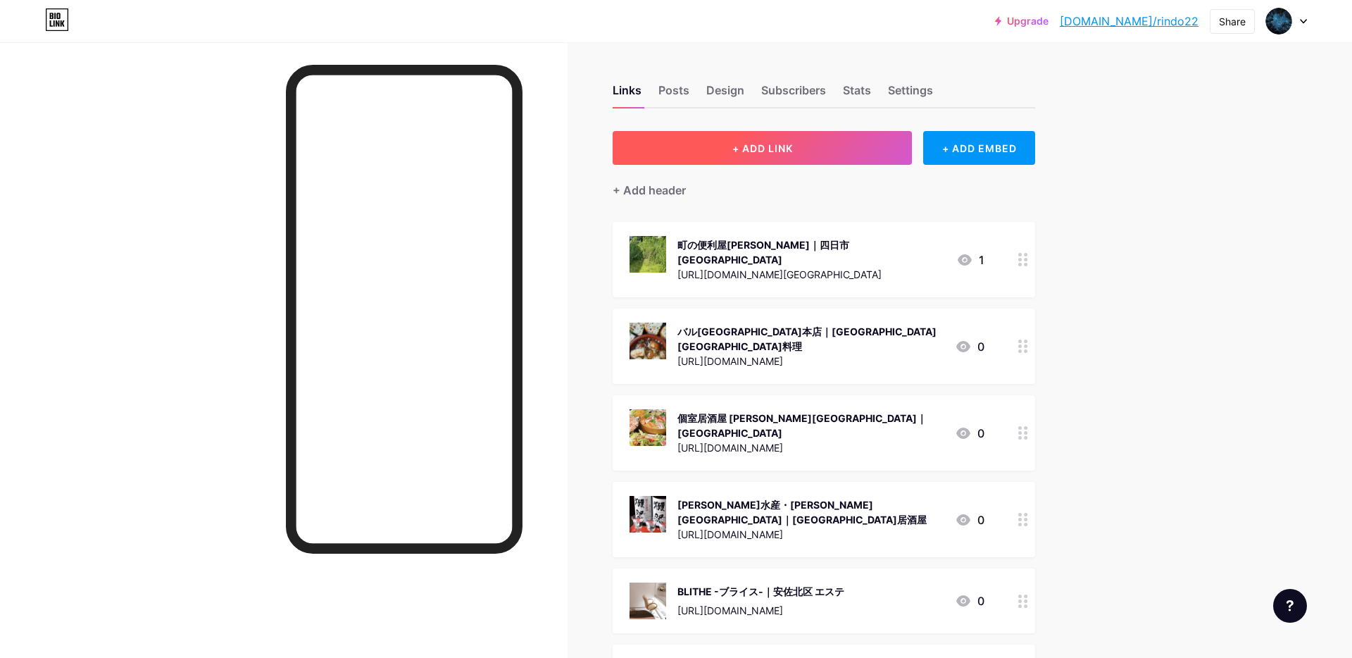
click at [762, 158] on button "+ ADD LINK" at bounding box center [761, 148] width 299 height 34
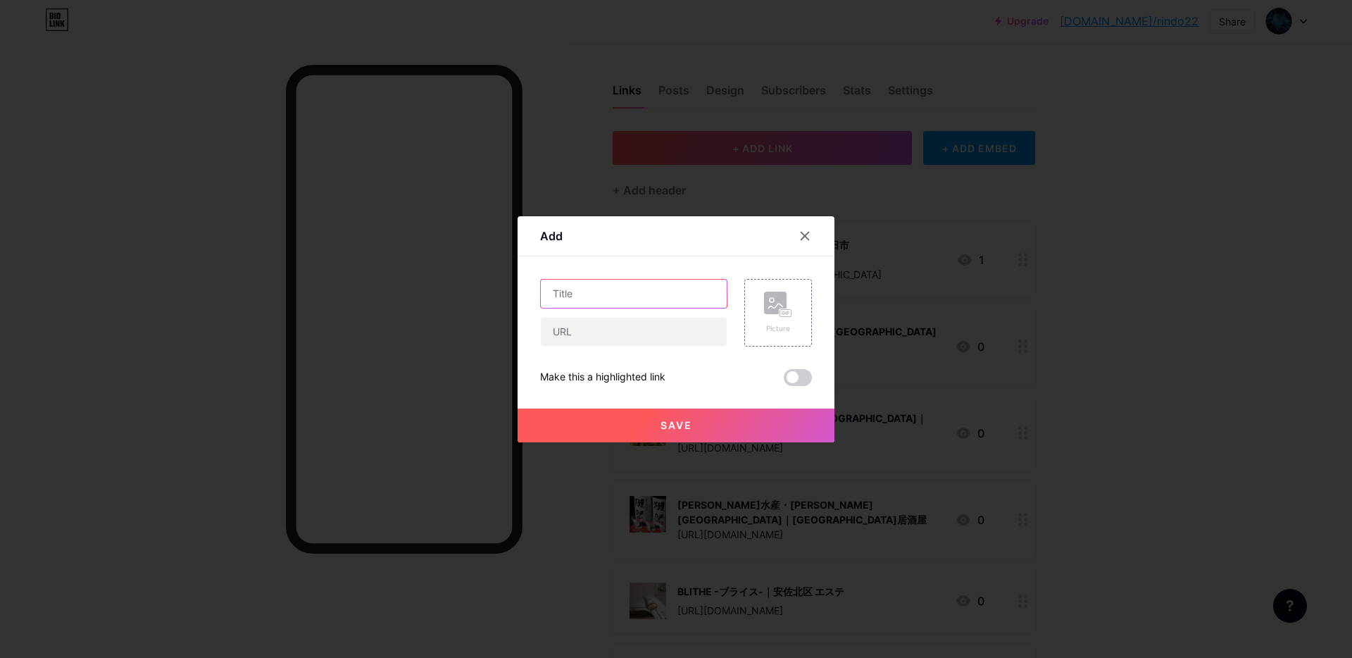
click at [598, 289] on input "text" at bounding box center [634, 293] width 186 height 28
paste input "Cafe & Bar Maru ＠[GEOGRAPHIC_DATA] free"
type input "Cafe & Bar Maru ＠[GEOGRAPHIC_DATA] free"
click at [589, 296] on input "text" at bounding box center [634, 293] width 186 height 28
paste input "Cafe & Bar Maru ＠[GEOGRAPHIC_DATA] free｜[GEOGRAPHIC_DATA] バー"
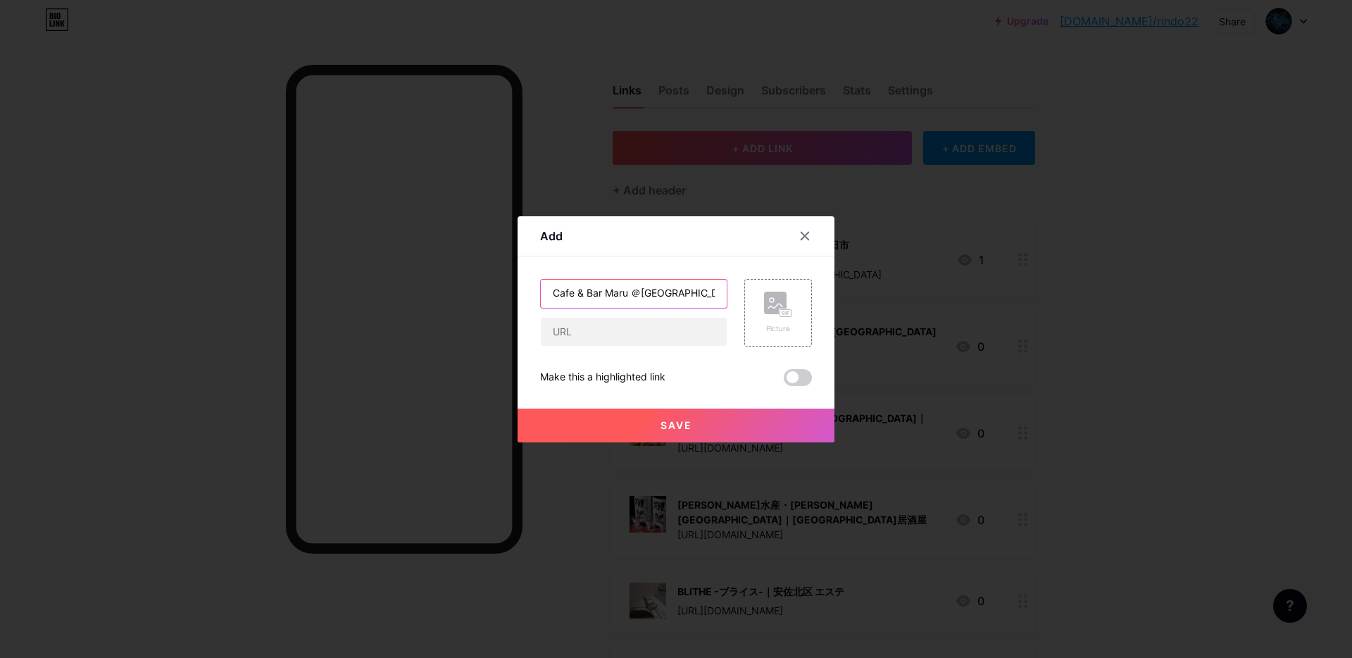
scroll to position [0, 62]
type input "Cafe & Bar Maru ＠[GEOGRAPHIC_DATA] free｜[GEOGRAPHIC_DATA] バー"
drag, startPoint x: 628, startPoint y: 337, endPoint x: 647, endPoint y: 333, distance: 19.3
click at [628, 337] on input "text" at bounding box center [634, 331] width 186 height 28
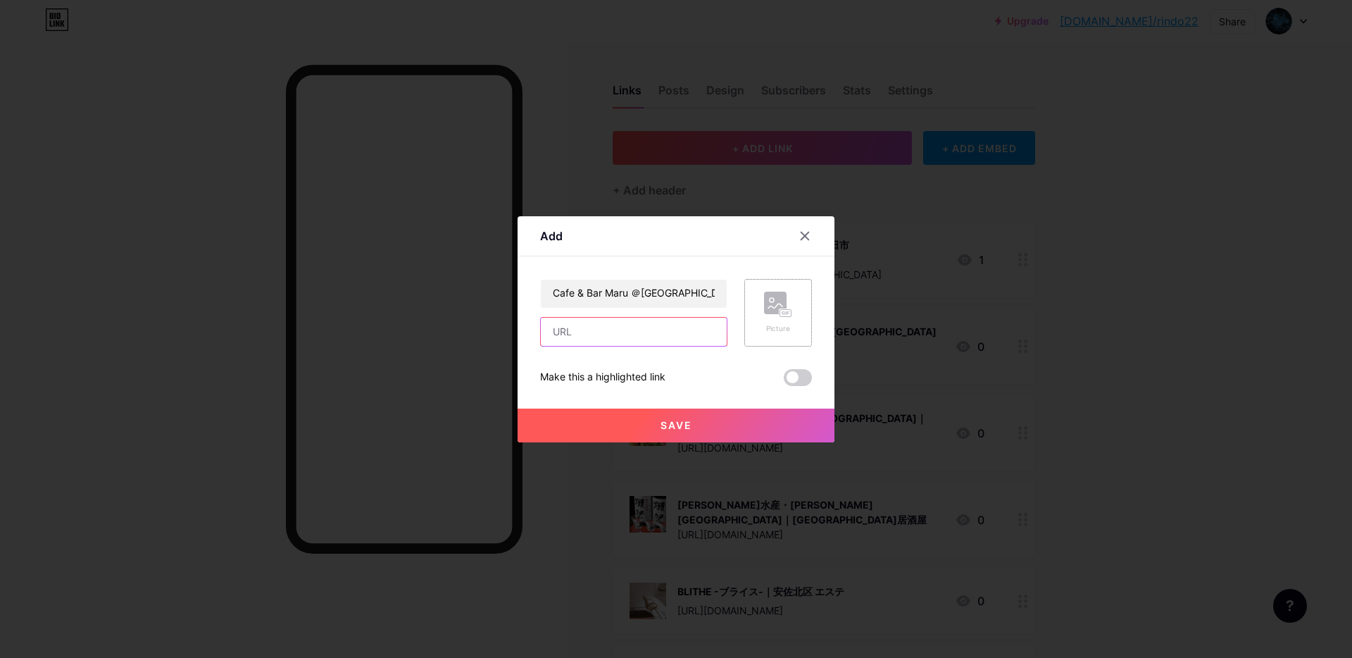
paste input "[URL][DOMAIN_NAME]"
type input "[URL][DOMAIN_NAME]"
click at [785, 311] on rect at bounding box center [785, 312] width 11 height 7
